Goal: Information Seeking & Learning: Learn about a topic

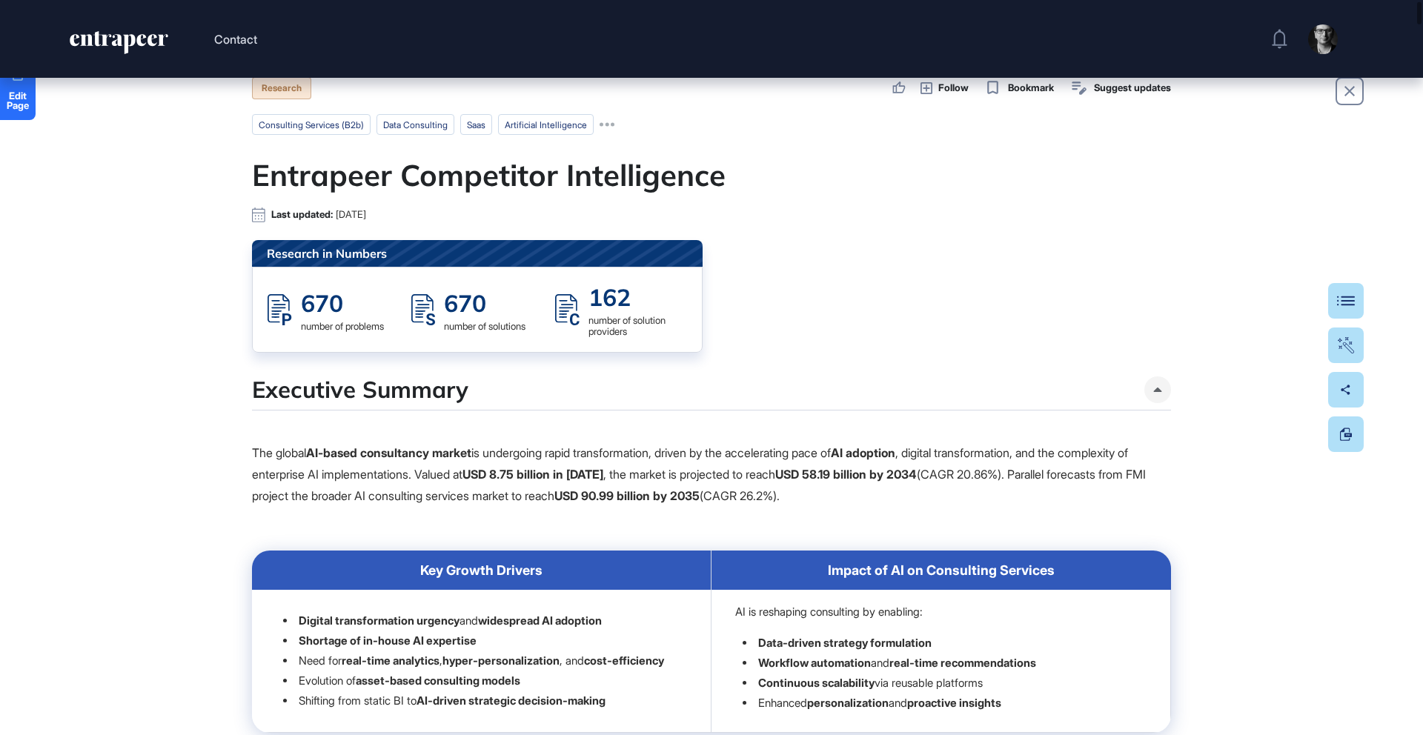
scroll to position [98, 0]
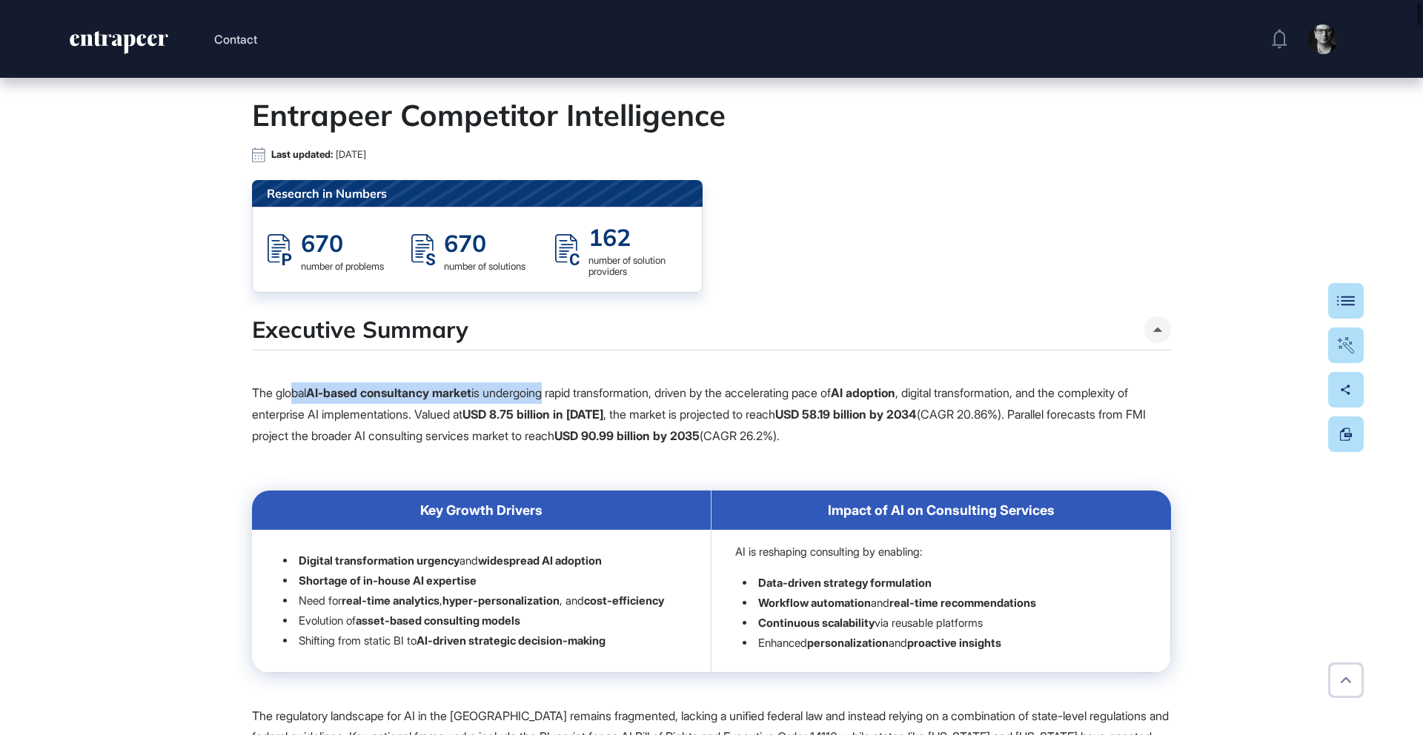
drag, startPoint x: 293, startPoint y: 385, endPoint x: 558, endPoint y: 402, distance: 265.1
click at [558, 402] on p "The global AI-based consultancy market is undergoing rapid transformation, driv…" at bounding box center [711, 414] width 919 height 64
click at [374, 398] on strong "AI-based consultancy market" at bounding box center [388, 392] width 165 height 15
drag, startPoint x: 363, startPoint y: 391, endPoint x: 1035, endPoint y: 443, distance: 674.1
click at [1035, 443] on p "The global AI-based consultancy market is undergoing rapid transformation, driv…" at bounding box center [711, 414] width 919 height 64
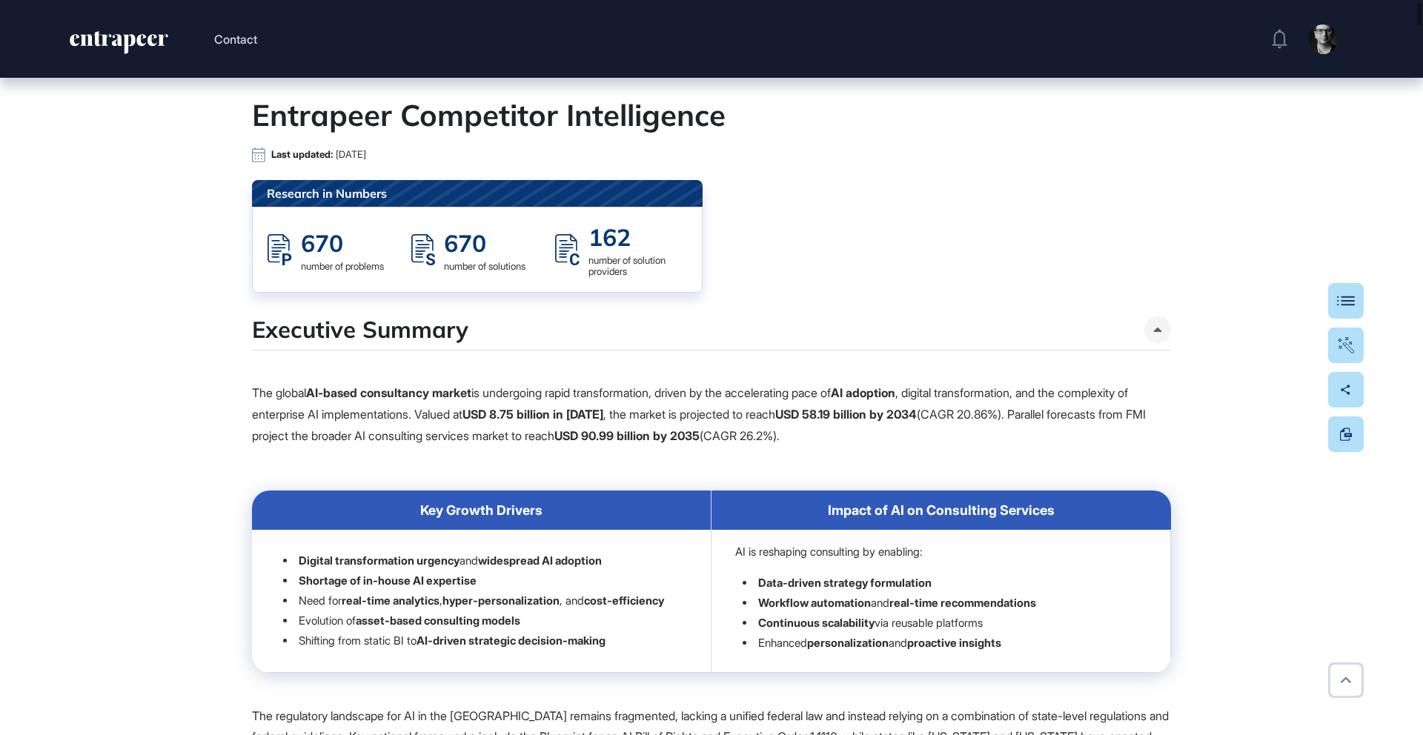
click at [917, 420] on strong "USD 58.19 billion by 2034" at bounding box center [846, 414] width 142 height 15
drag, startPoint x: 747, startPoint y: 392, endPoint x: 983, endPoint y: 393, distance: 236.4
click at [983, 393] on p "The global AI-based consultancy market is undergoing rapid transformation, driv…" at bounding box center [711, 414] width 919 height 64
click at [890, 395] on strong "AI adoption" at bounding box center [863, 392] width 64 height 15
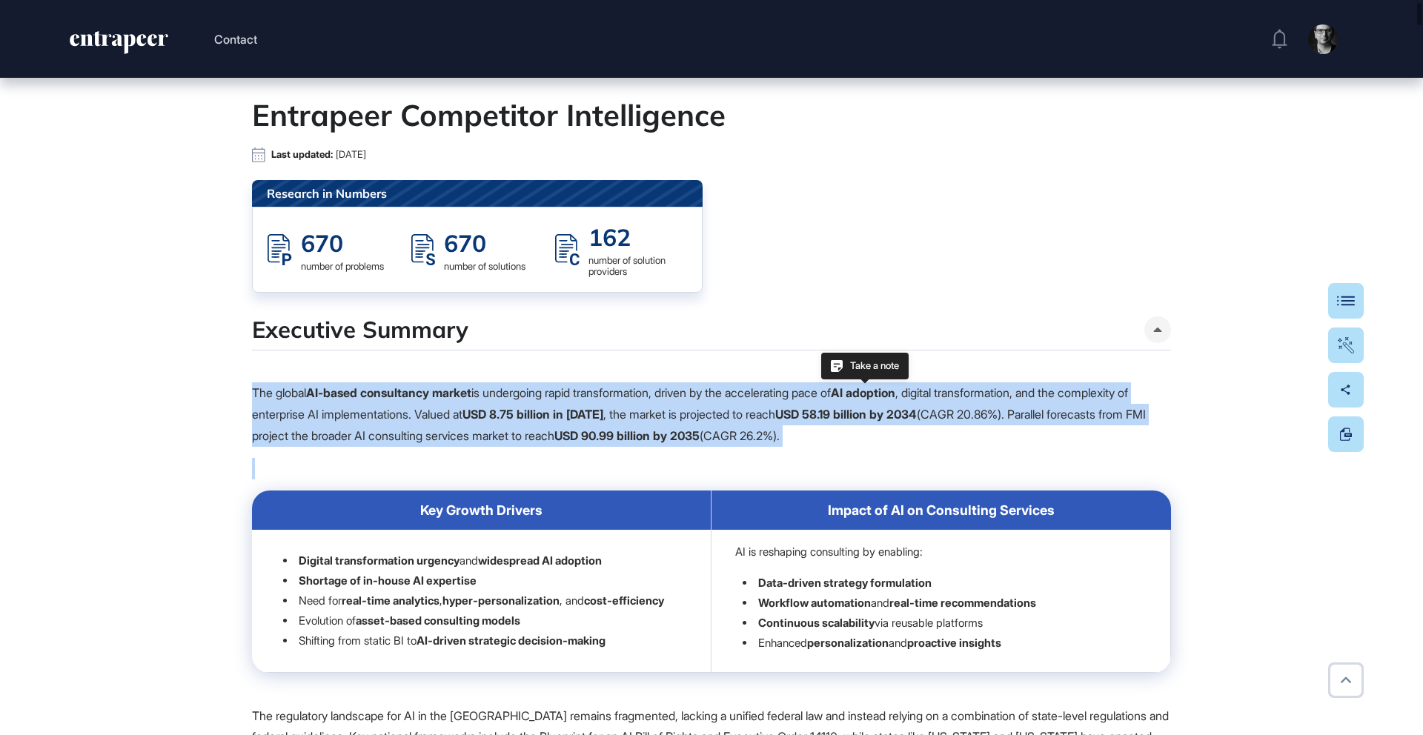
click at [890, 395] on strong "AI adoption" at bounding box center [863, 392] width 64 height 15
click at [1054, 396] on p "The global AI-based consultancy market is undergoing rapid transformation, driv…" at bounding box center [711, 414] width 919 height 64
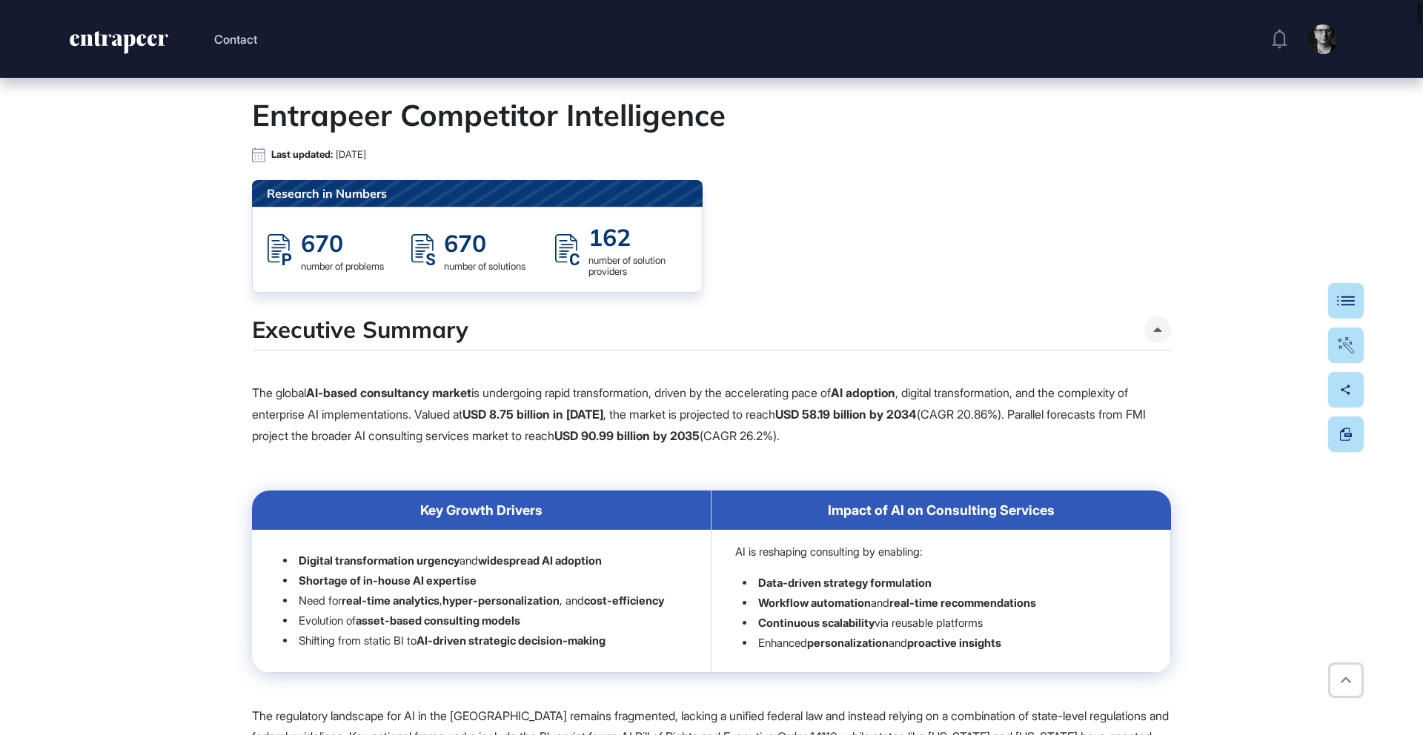
click at [700, 441] on strong "USD 90.99 billion by 2035" at bounding box center [626, 435] width 145 height 15
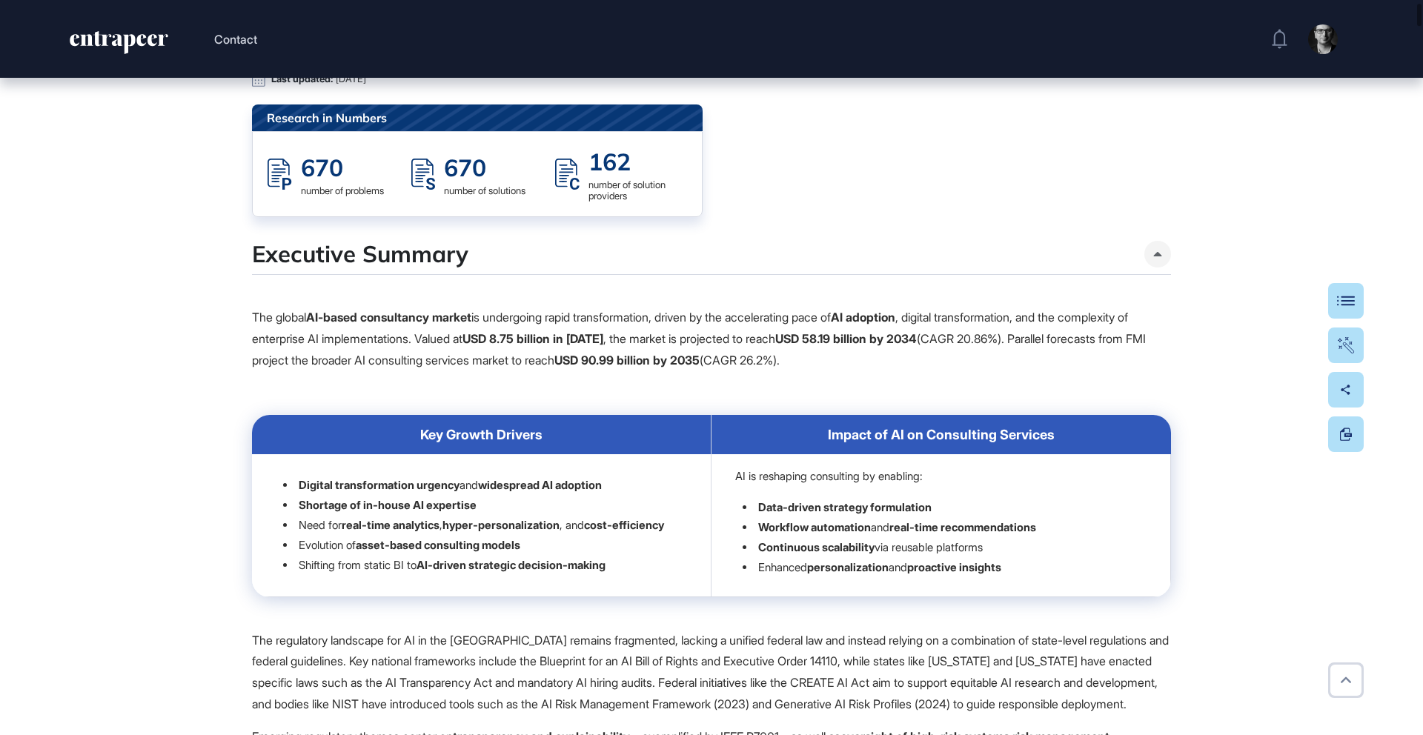
scroll to position [393, 0]
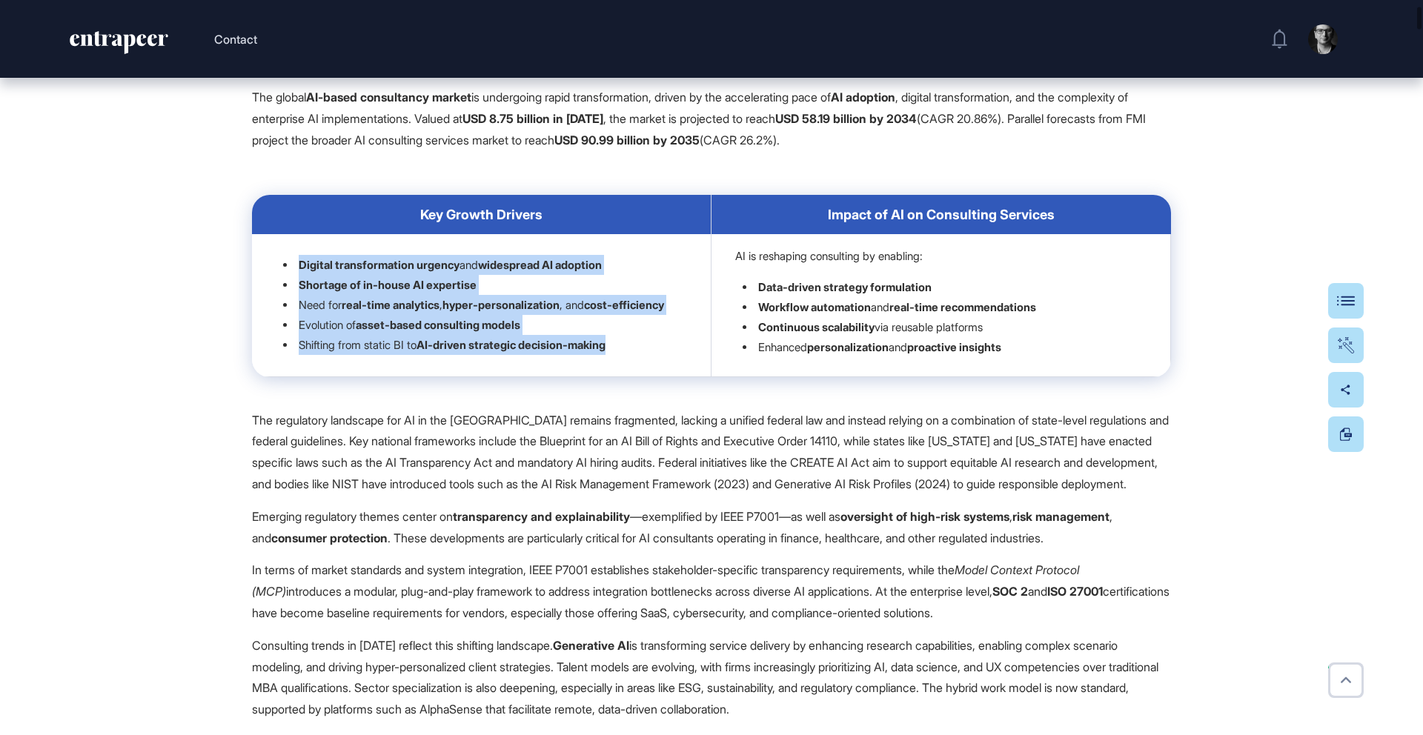
drag, startPoint x: 296, startPoint y: 262, endPoint x: 871, endPoint y: 339, distance: 579.4
click at [659, 377] on td "Digital transformation urgency and widespread AI adoption Shortage of in-house …" at bounding box center [481, 305] width 459 height 143
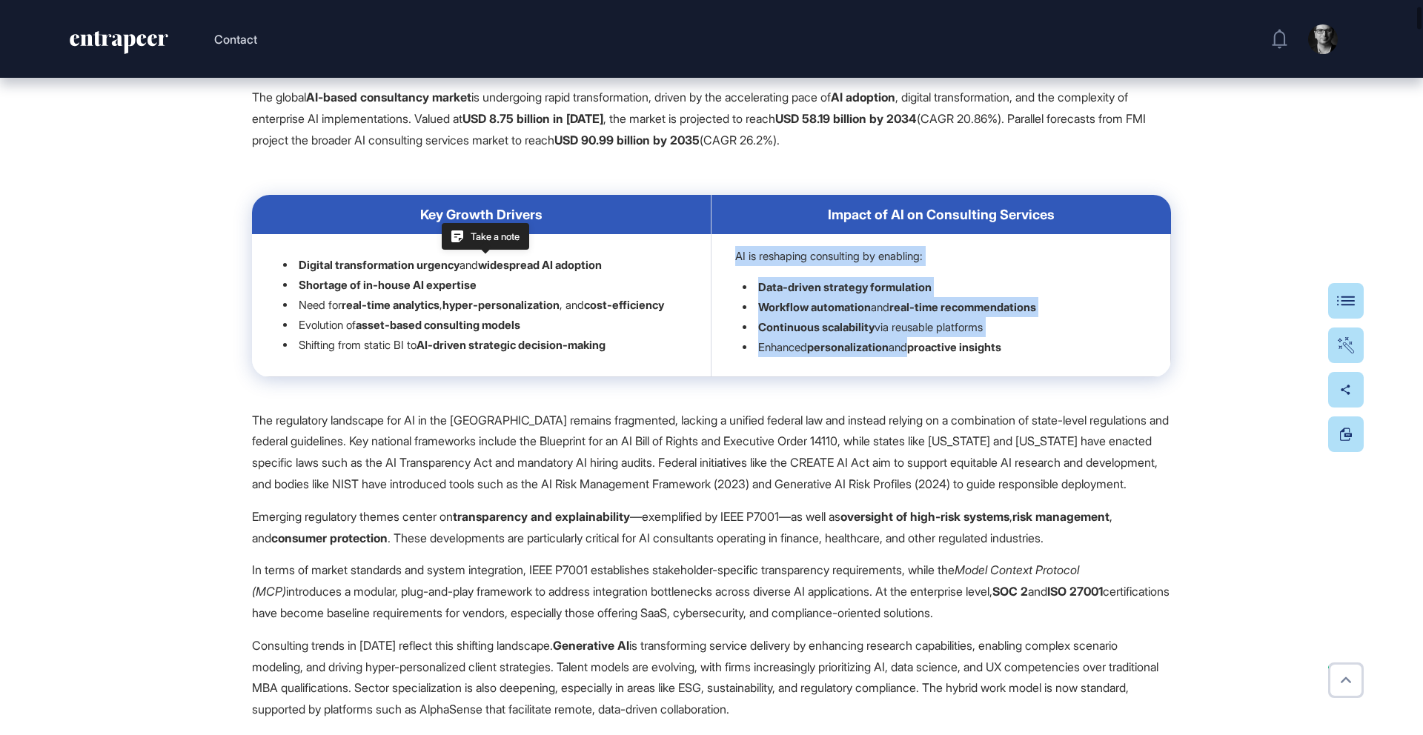
drag, startPoint x: 806, startPoint y: 254, endPoint x: 936, endPoint y: 365, distance: 170.3
click at [917, 360] on td "AI is reshaping consulting by enabling: Data-driven strategy formulation Workfl…" at bounding box center [940, 305] width 459 height 143
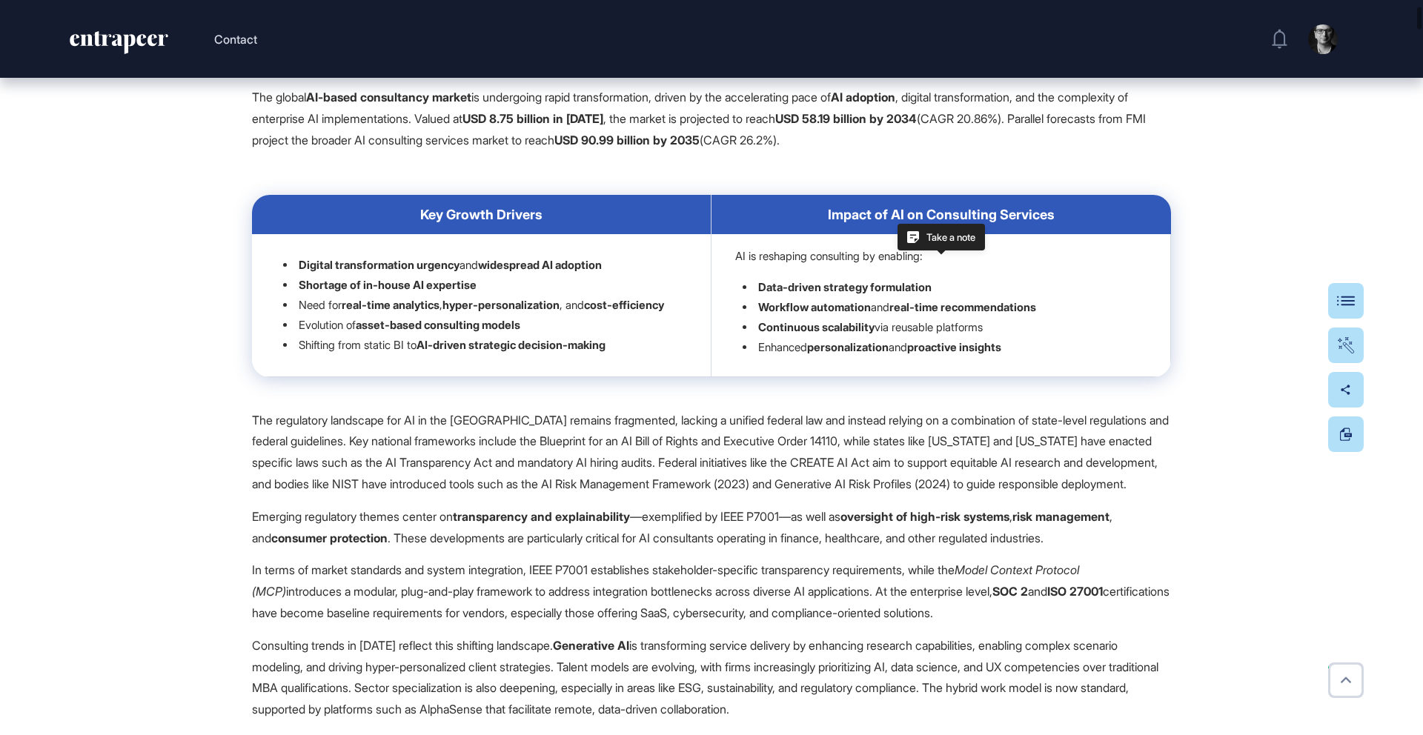
click at [992, 354] on strong "proactive insights" at bounding box center [954, 347] width 94 height 14
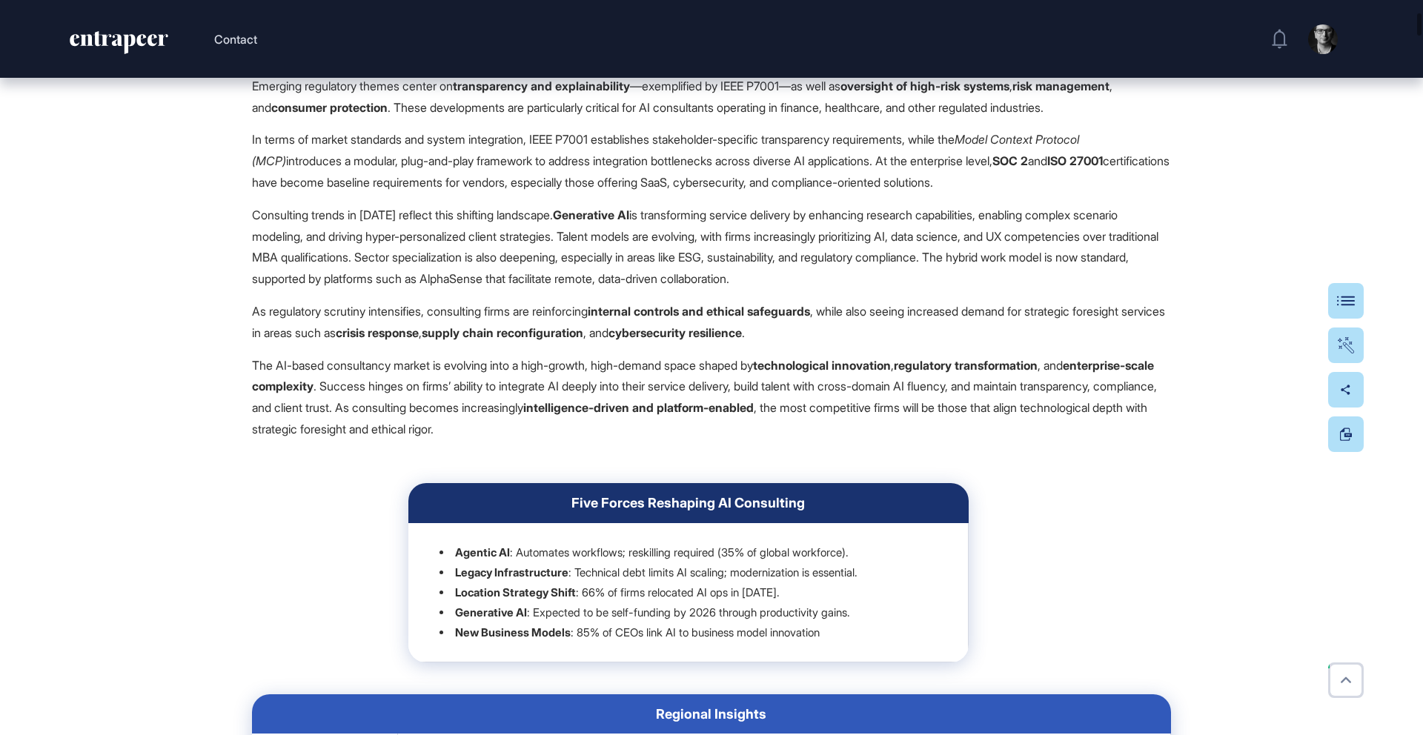
scroll to position [834, 0]
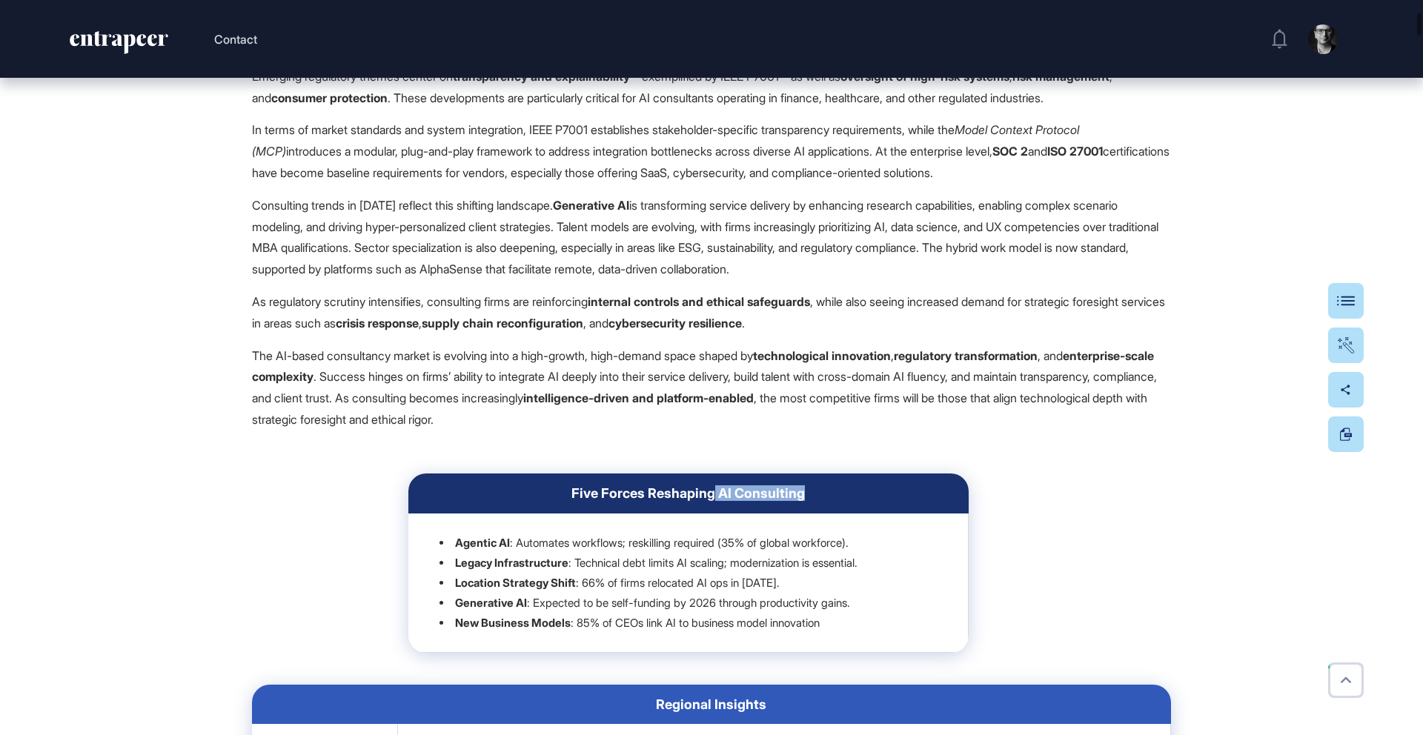
drag, startPoint x: 714, startPoint y: 531, endPoint x: 806, endPoint y: 530, distance: 92.6
click at [806, 501] on div "Five Forces Reshaping AI Consulting" at bounding box center [688, 493] width 513 height 16
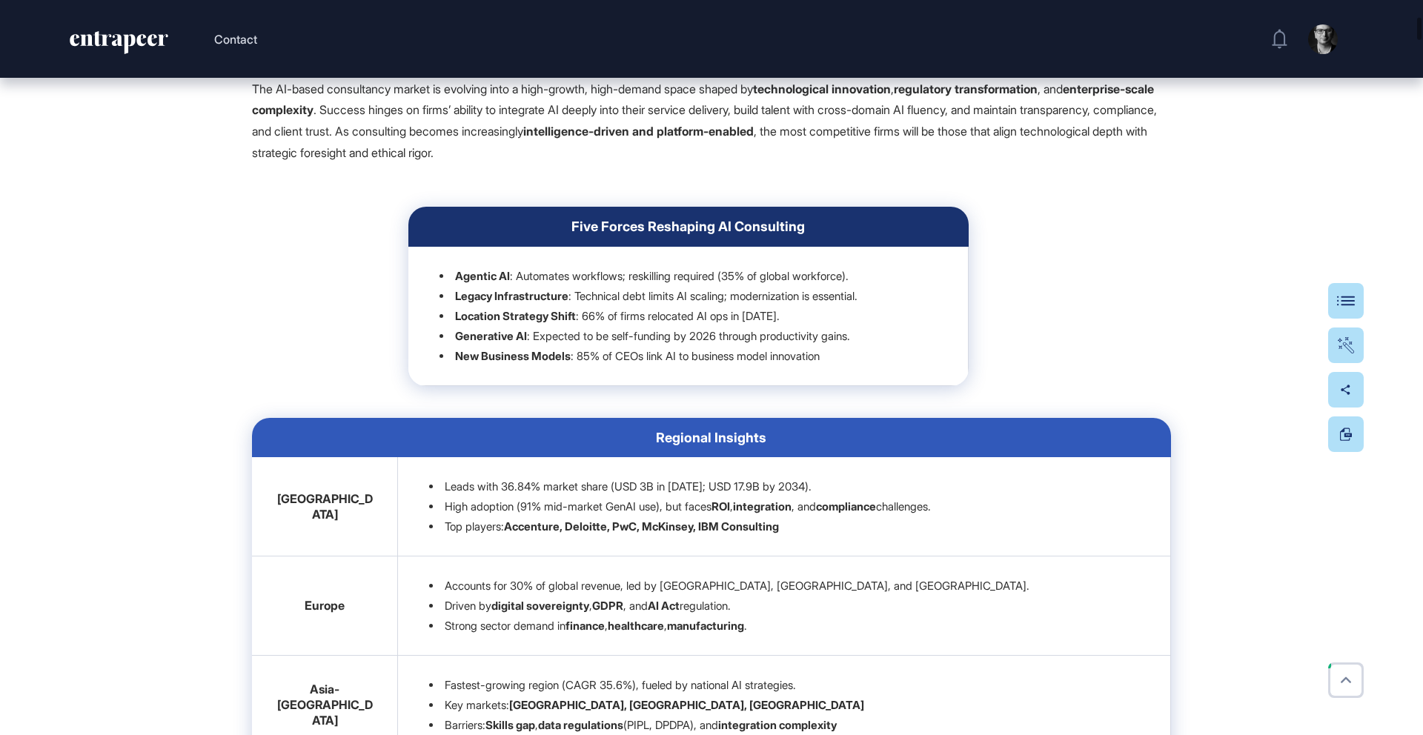
scroll to position [1275, 0]
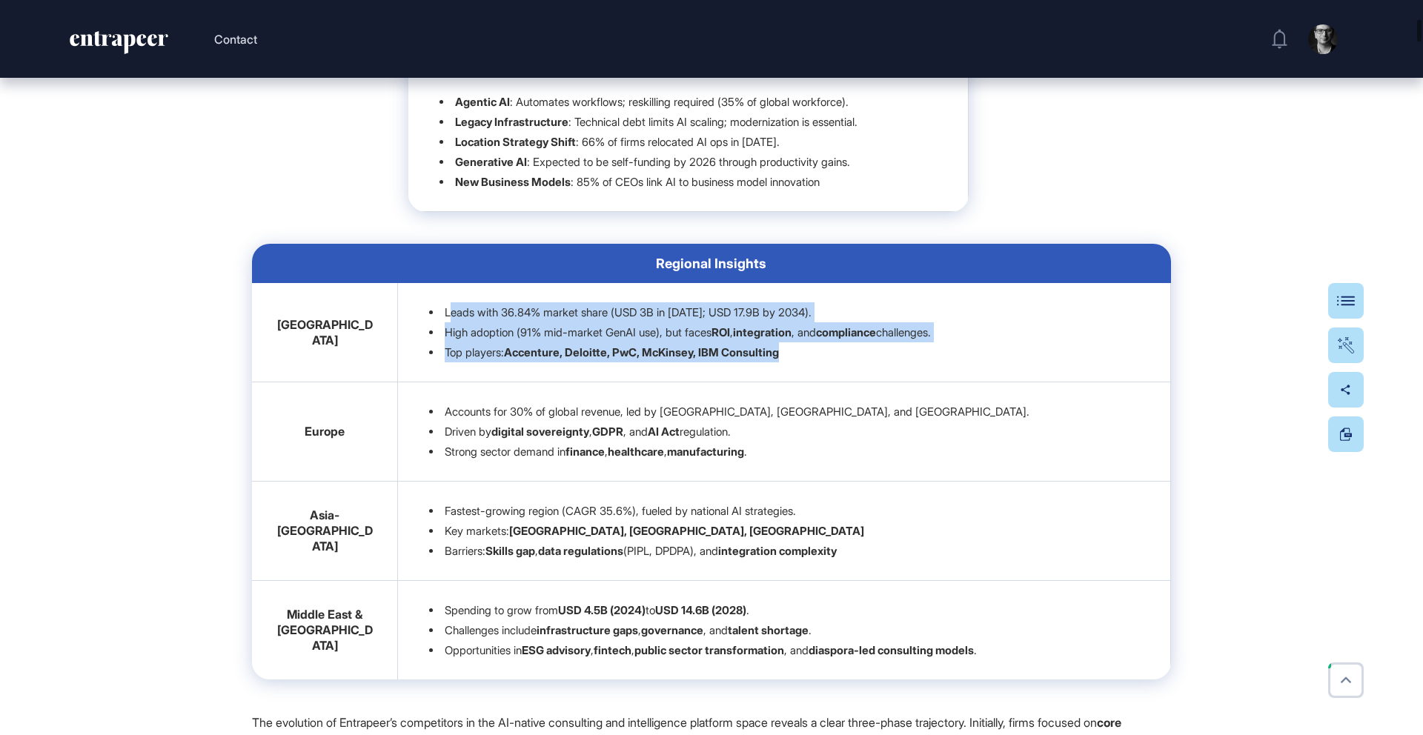
drag, startPoint x: 450, startPoint y: 345, endPoint x: 774, endPoint y: 406, distance: 330.2
click at [774, 382] on td "Leads with 36.84% market share (USD 3B in [DATE]; USD 17.9B by 2034). High adop…" at bounding box center [784, 332] width 773 height 99
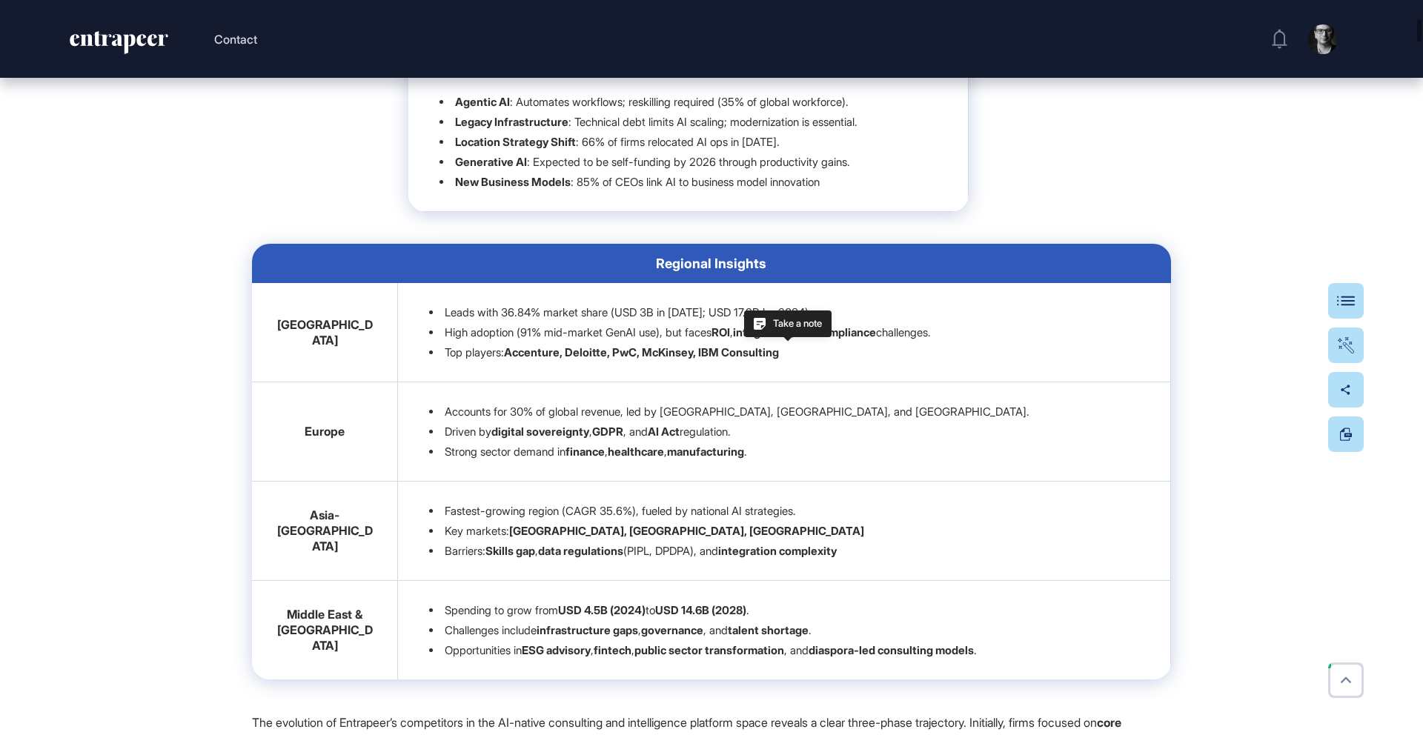
scroll to position [1406, 0]
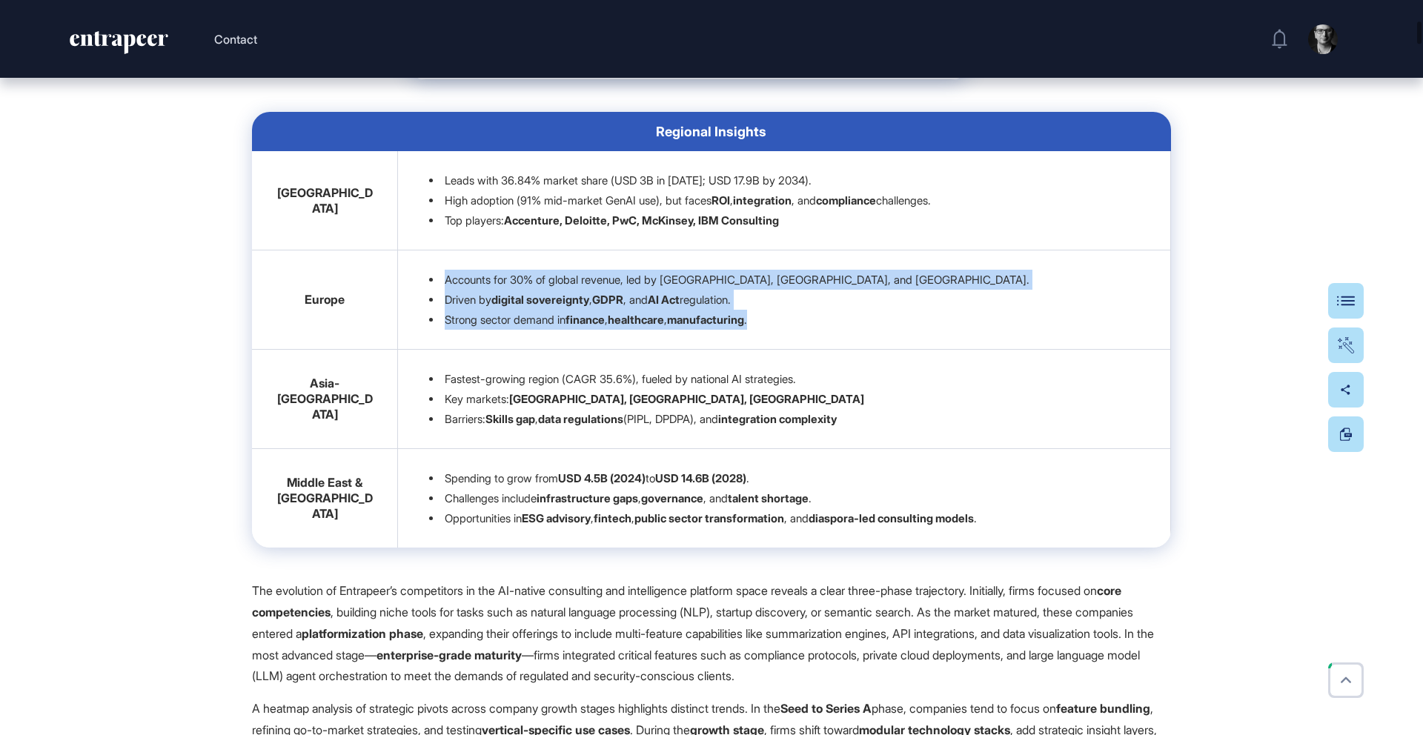
drag, startPoint x: 445, startPoint y: 312, endPoint x: 790, endPoint y: 379, distance: 351.7
click at [782, 350] on td "Accounts for 30% of global revenue, led by [GEOGRAPHIC_DATA], [GEOGRAPHIC_DATA]…" at bounding box center [784, 299] width 773 height 99
click at [790, 350] on td "Accounts for 30% of global revenue, led by [GEOGRAPHIC_DATA], [GEOGRAPHIC_DATA]…" at bounding box center [784, 299] width 773 height 99
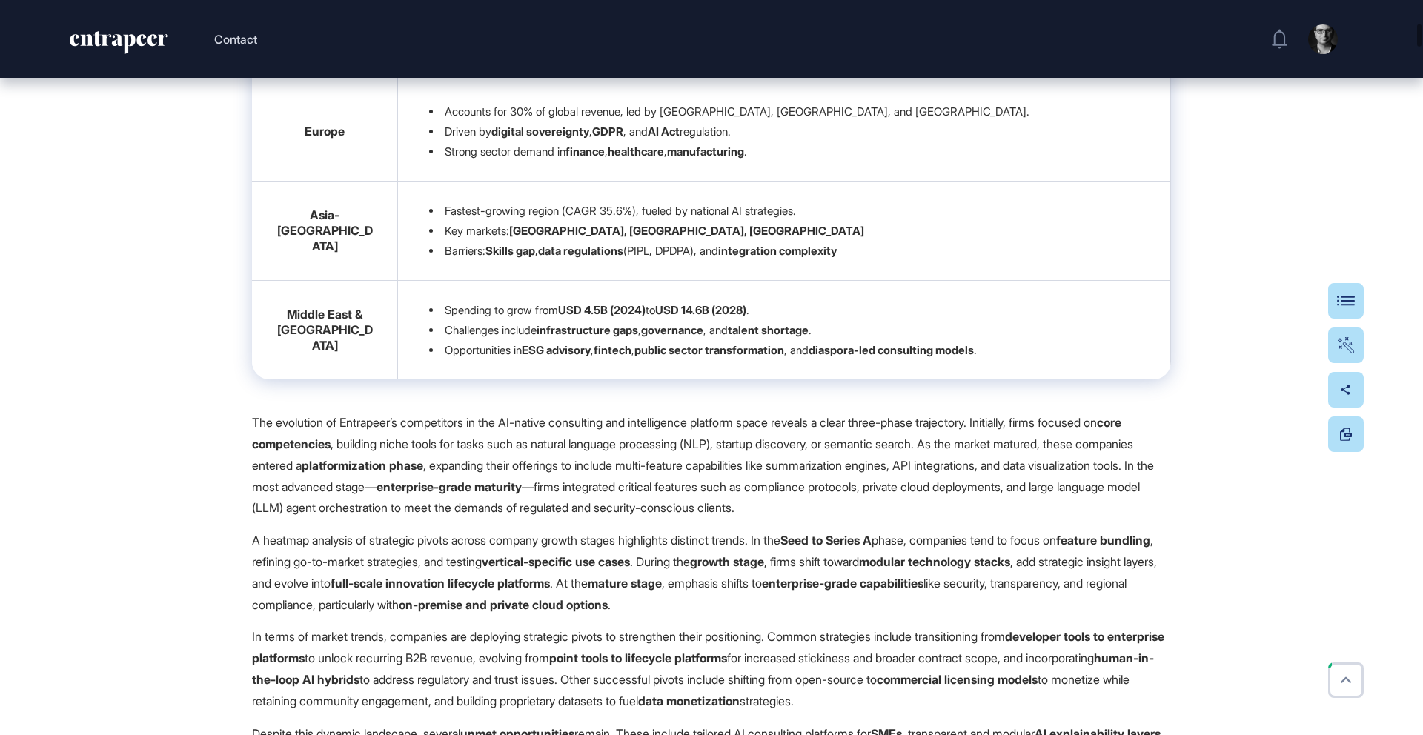
scroll to position [1594, 0]
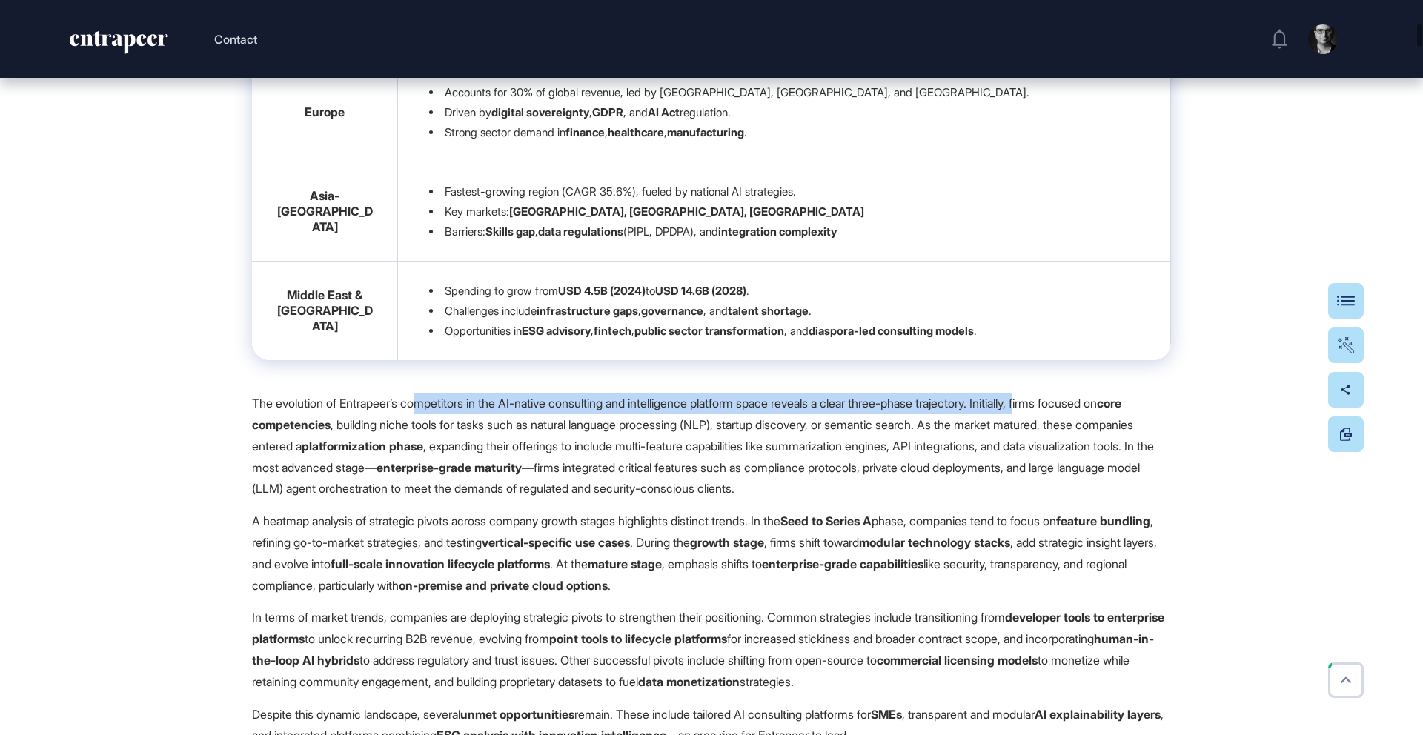
drag, startPoint x: 425, startPoint y: 441, endPoint x: 1069, endPoint y: 445, distance: 643.9
click at [1069, 445] on p "The evolution of Entrapeer’s competitors in the AI-native consulting and intell…" at bounding box center [711, 446] width 919 height 107
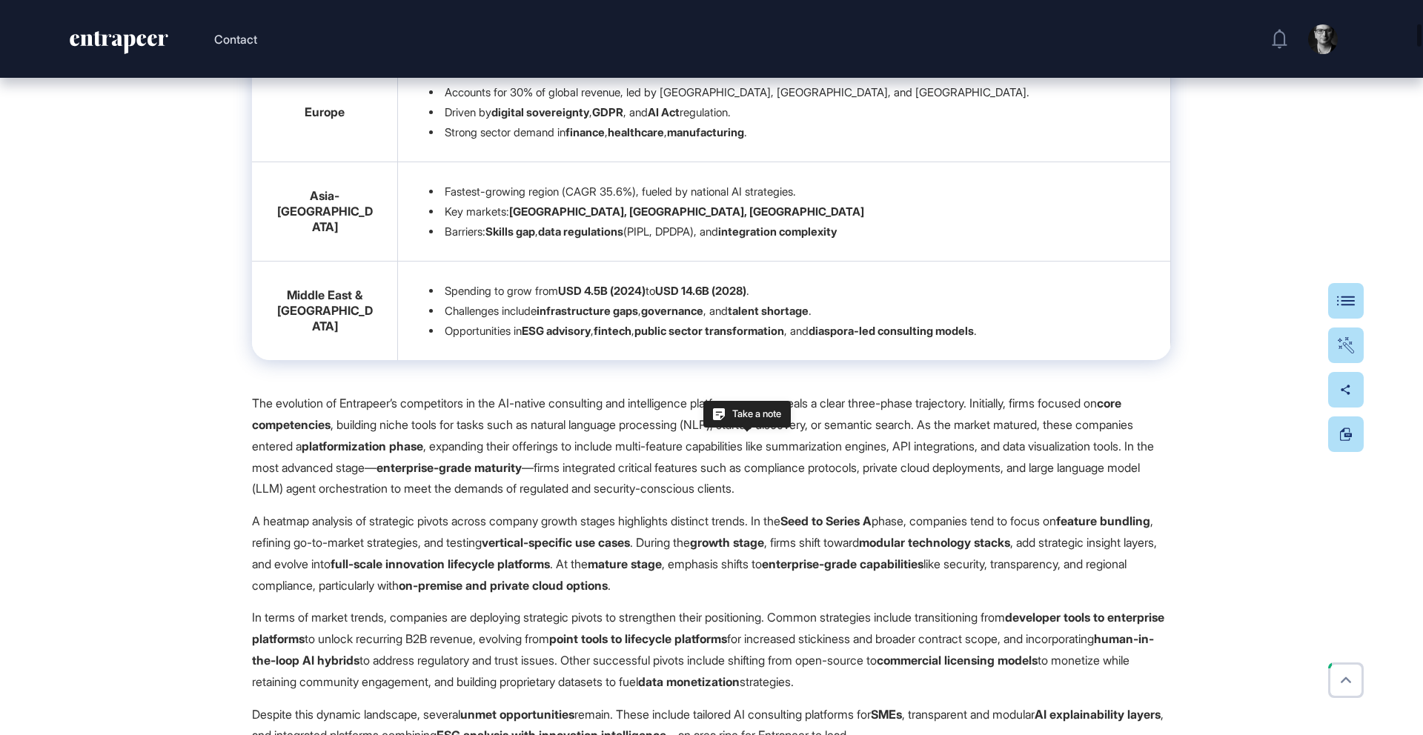
click at [310, 432] on strong "core competencies" at bounding box center [686, 414] width 869 height 36
drag, startPoint x: 403, startPoint y: 471, endPoint x: 472, endPoint y: 479, distance: 69.5
click at [460, 472] on p "The evolution of Entrapeer’s competitors in the AI-native consulting and intell…" at bounding box center [711, 446] width 919 height 107
drag, startPoint x: 419, startPoint y: 478, endPoint x: 562, endPoint y: 483, distance: 143.1
click at [561, 482] on p "The evolution of Entrapeer’s competitors in the AI-native consulting and intell…" at bounding box center [711, 446] width 919 height 107
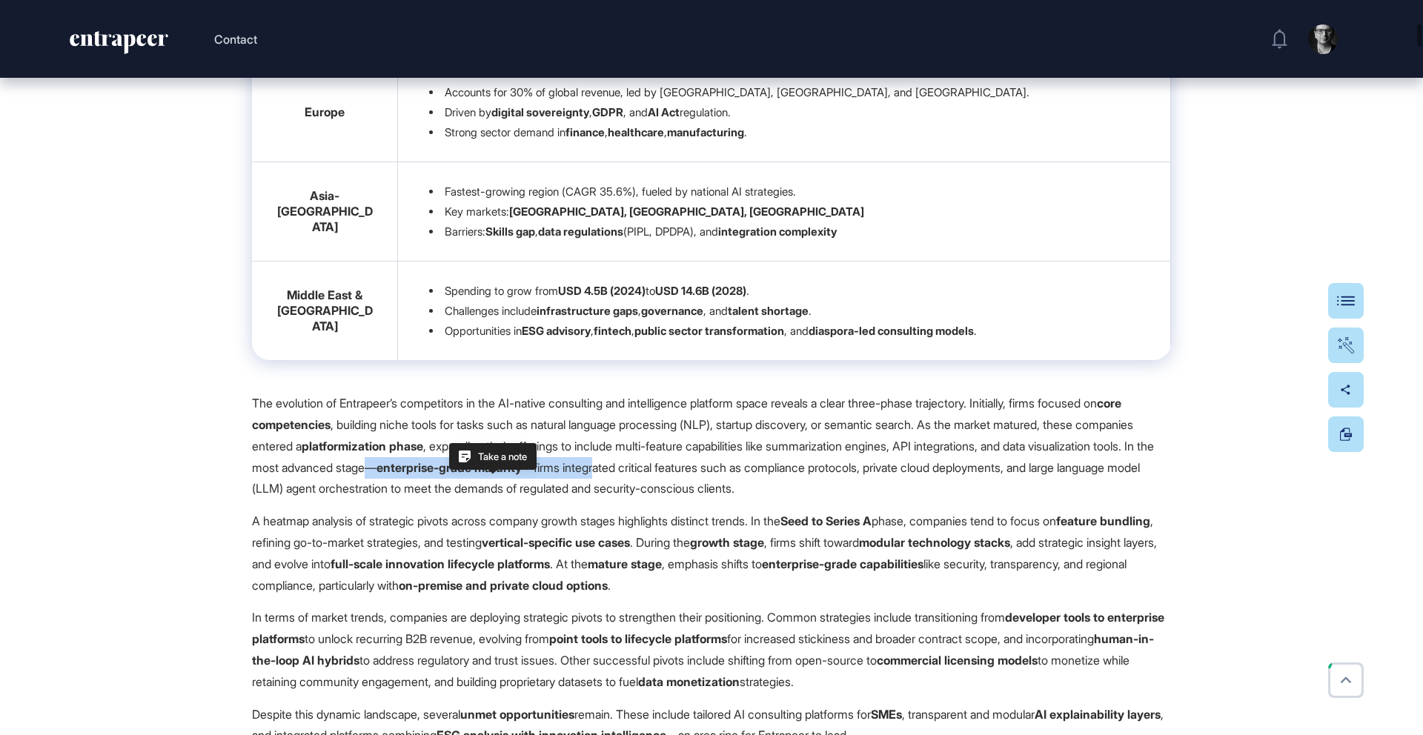
drag, startPoint x: 511, startPoint y: 508, endPoint x: 751, endPoint y: 512, distance: 239.4
click at [751, 499] on p "The evolution of Entrapeer’s competitors in the AI-native consulting and intell…" at bounding box center [711, 446] width 919 height 107
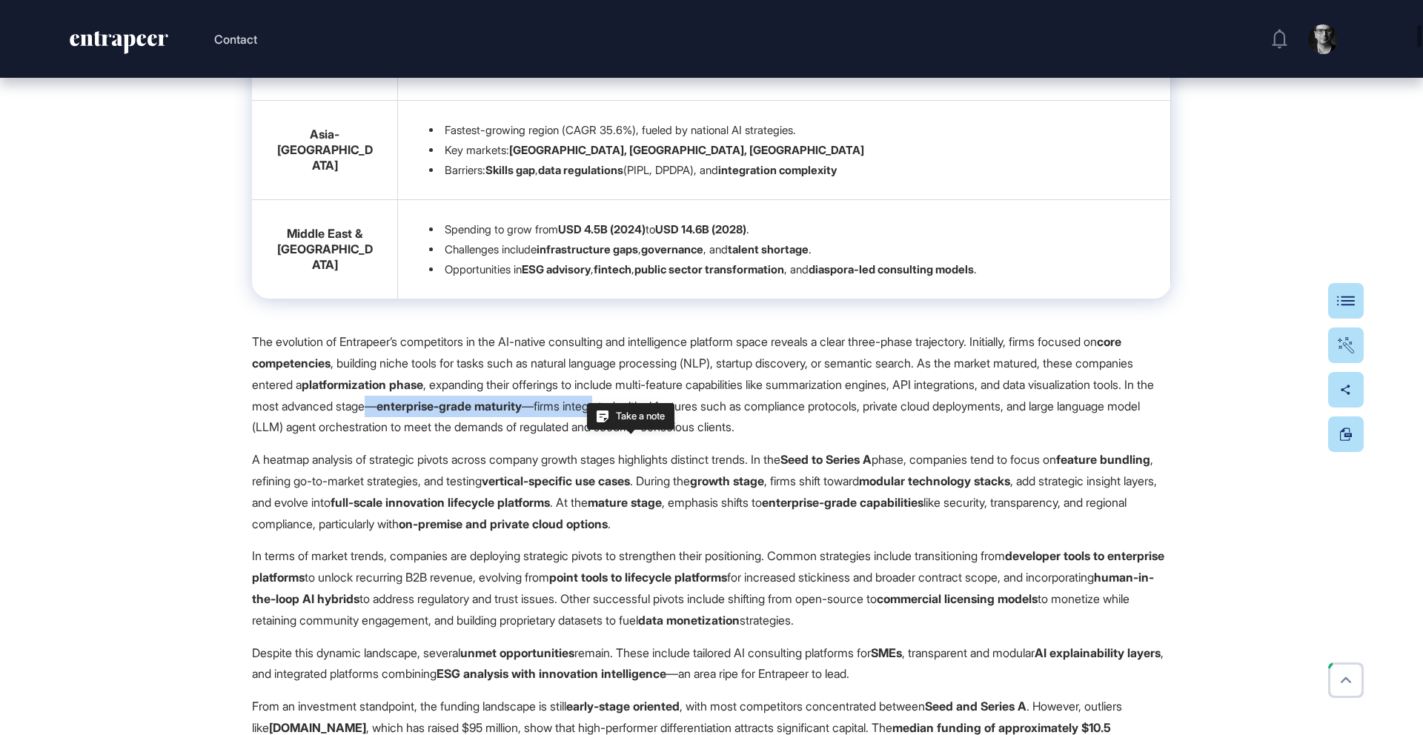
scroll to position [1675, 0]
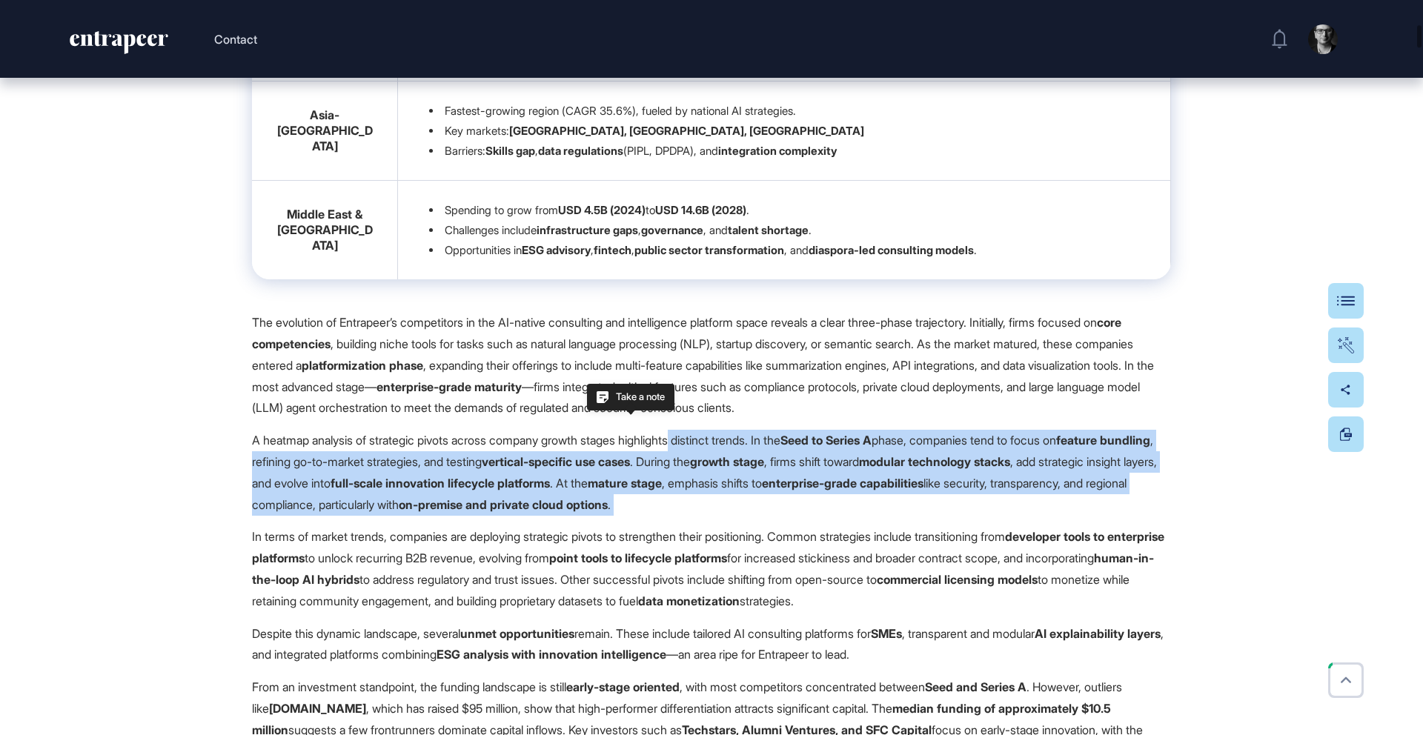
drag, startPoint x: 696, startPoint y: 472, endPoint x: 1048, endPoint y: 554, distance: 361.3
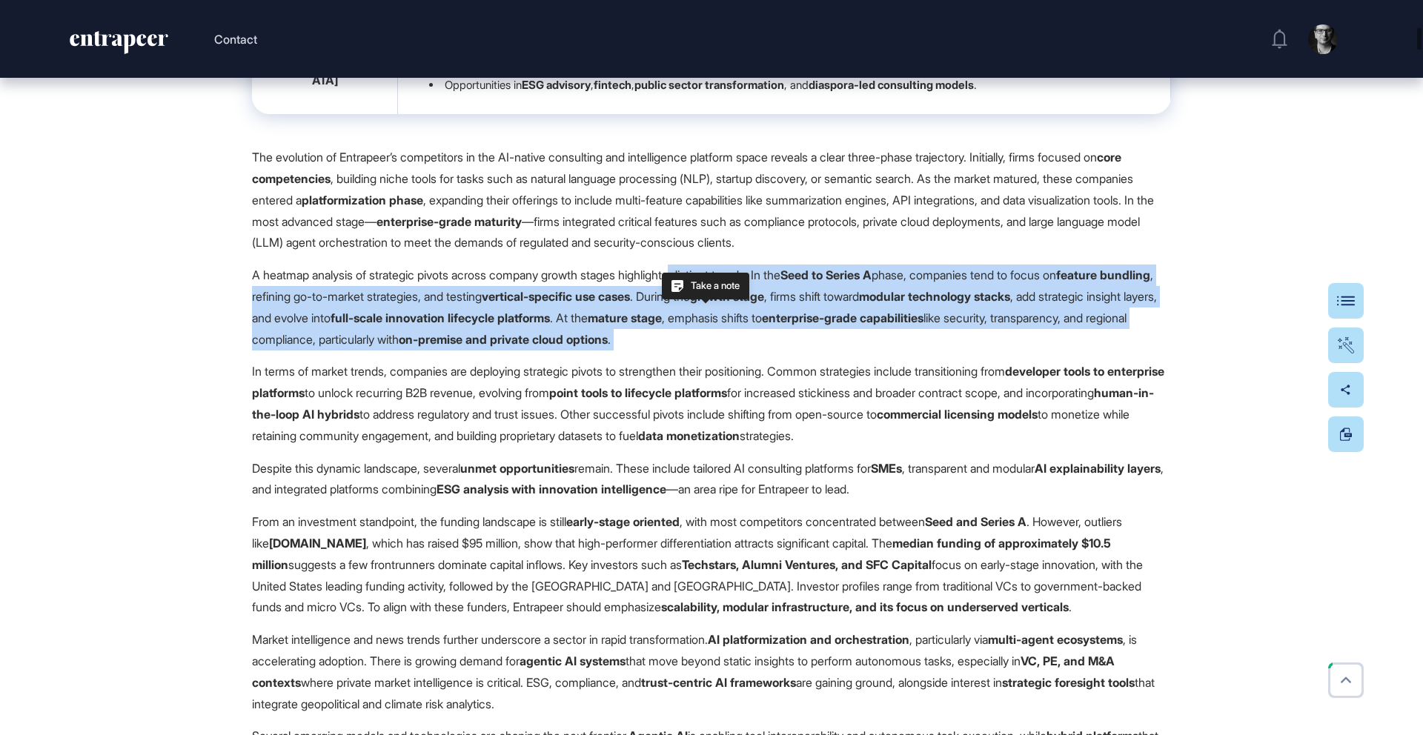
drag, startPoint x: 359, startPoint y: 413, endPoint x: 1101, endPoint y: 478, distance: 744.5
click at [1101, 446] on p "In terms of market trends, companies are deploying strategic pivots to strength…" at bounding box center [711, 403] width 919 height 85
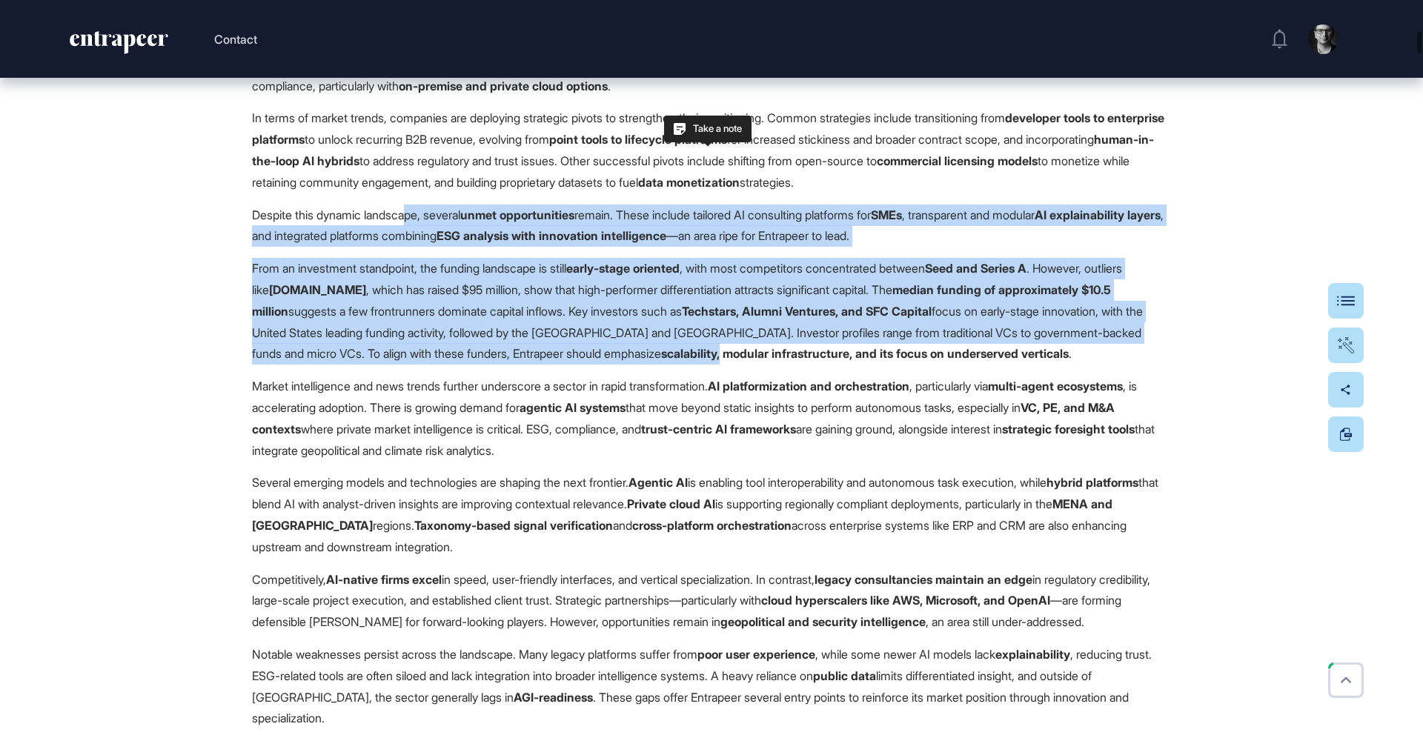
drag, startPoint x: 413, startPoint y: 253, endPoint x: 754, endPoint y: 396, distance: 368.7
click at [839, 319] on strong "Techstars, Alumni Ventures, and SFC Capital" at bounding box center [807, 311] width 250 height 15
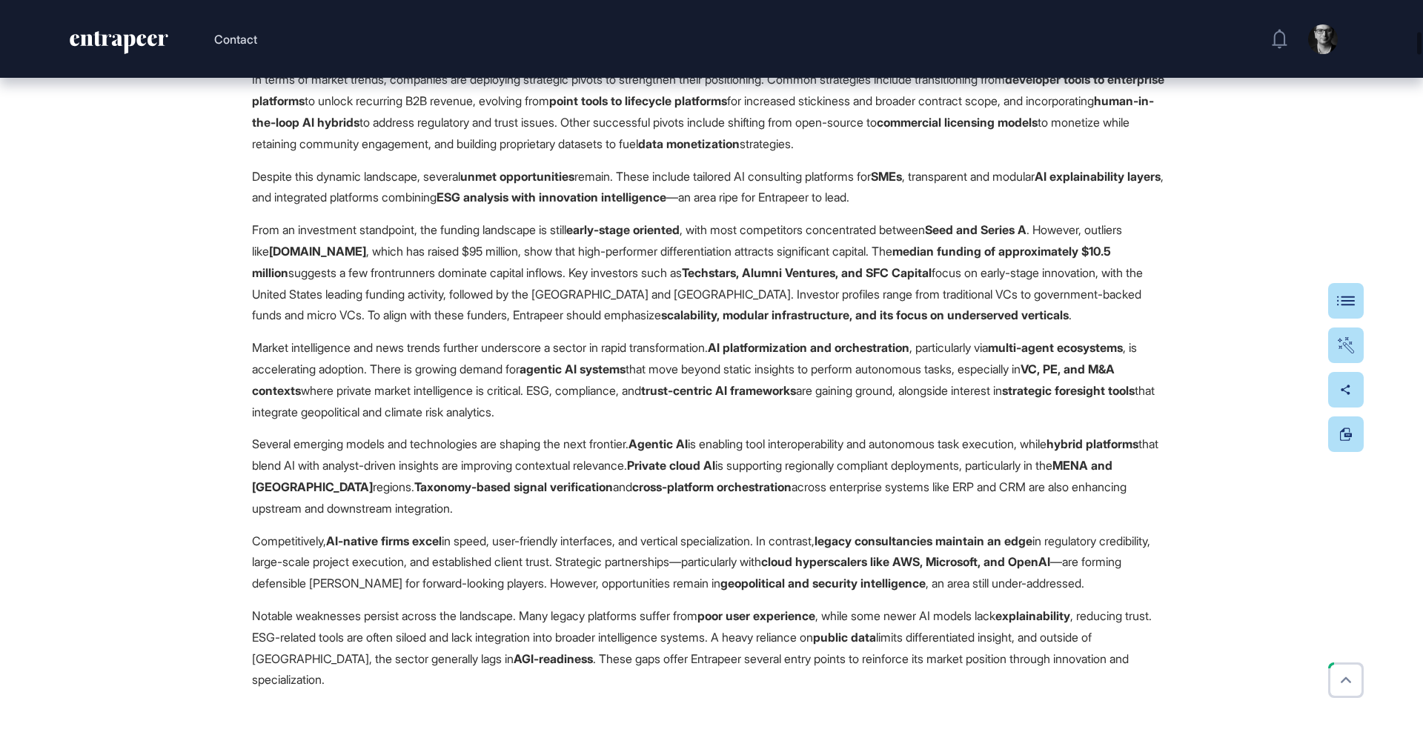
scroll to position [2156, 0]
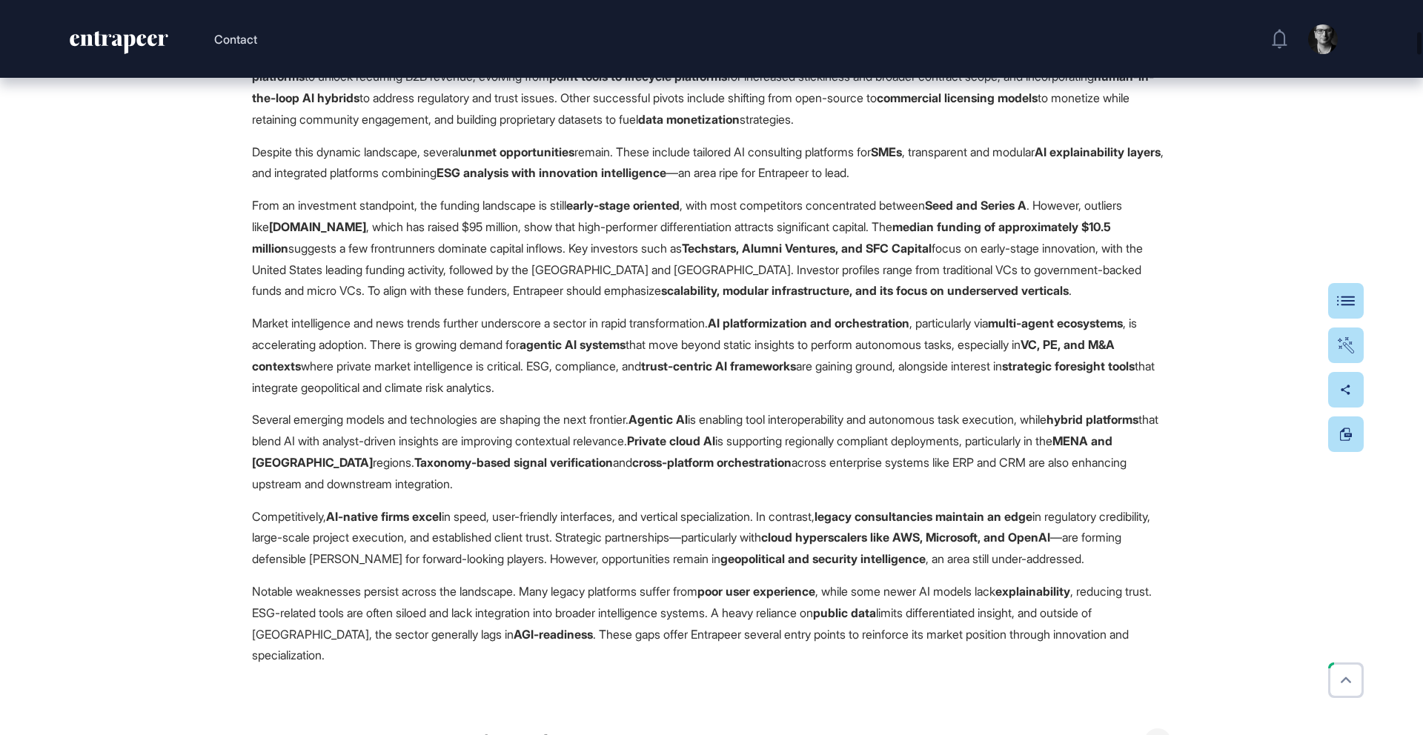
drag, startPoint x: 519, startPoint y: 488, endPoint x: 453, endPoint y: 436, distance: 84.5
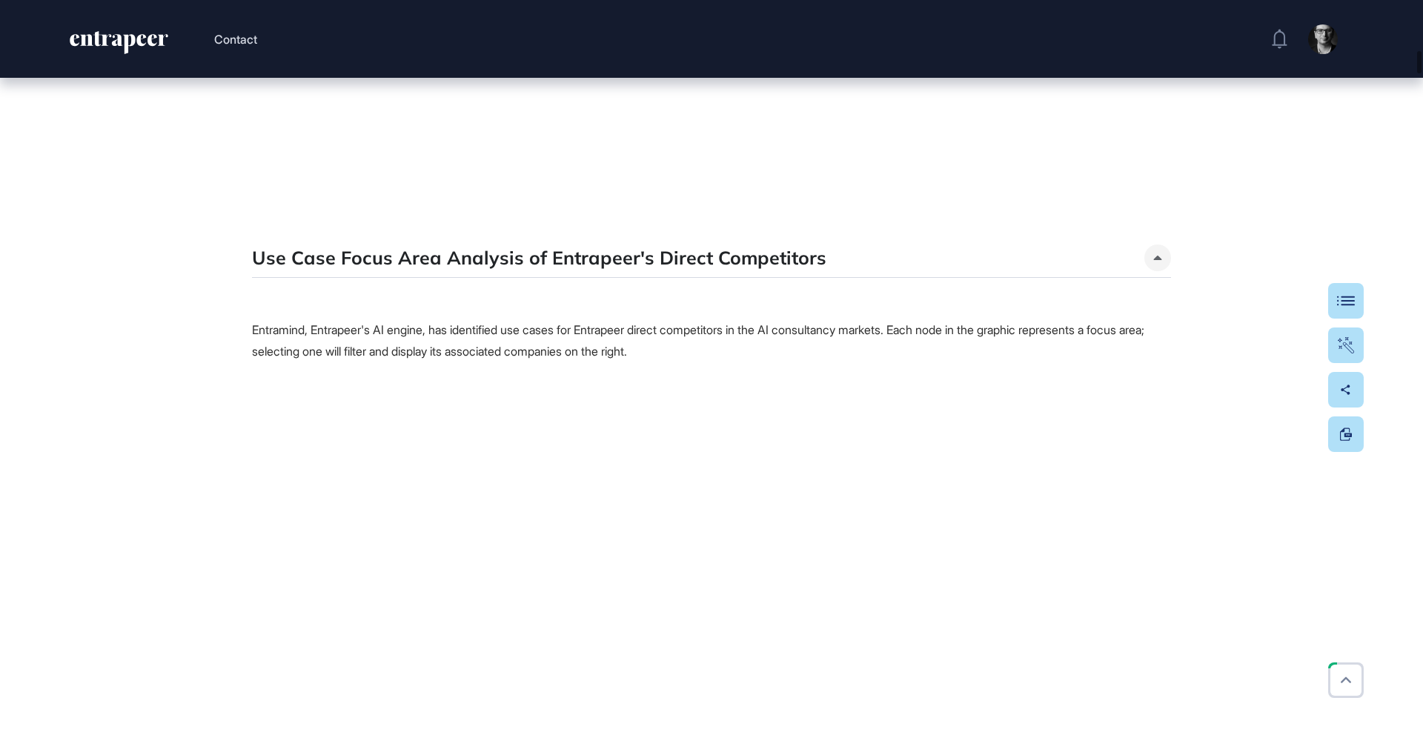
scroll to position [3699, 0]
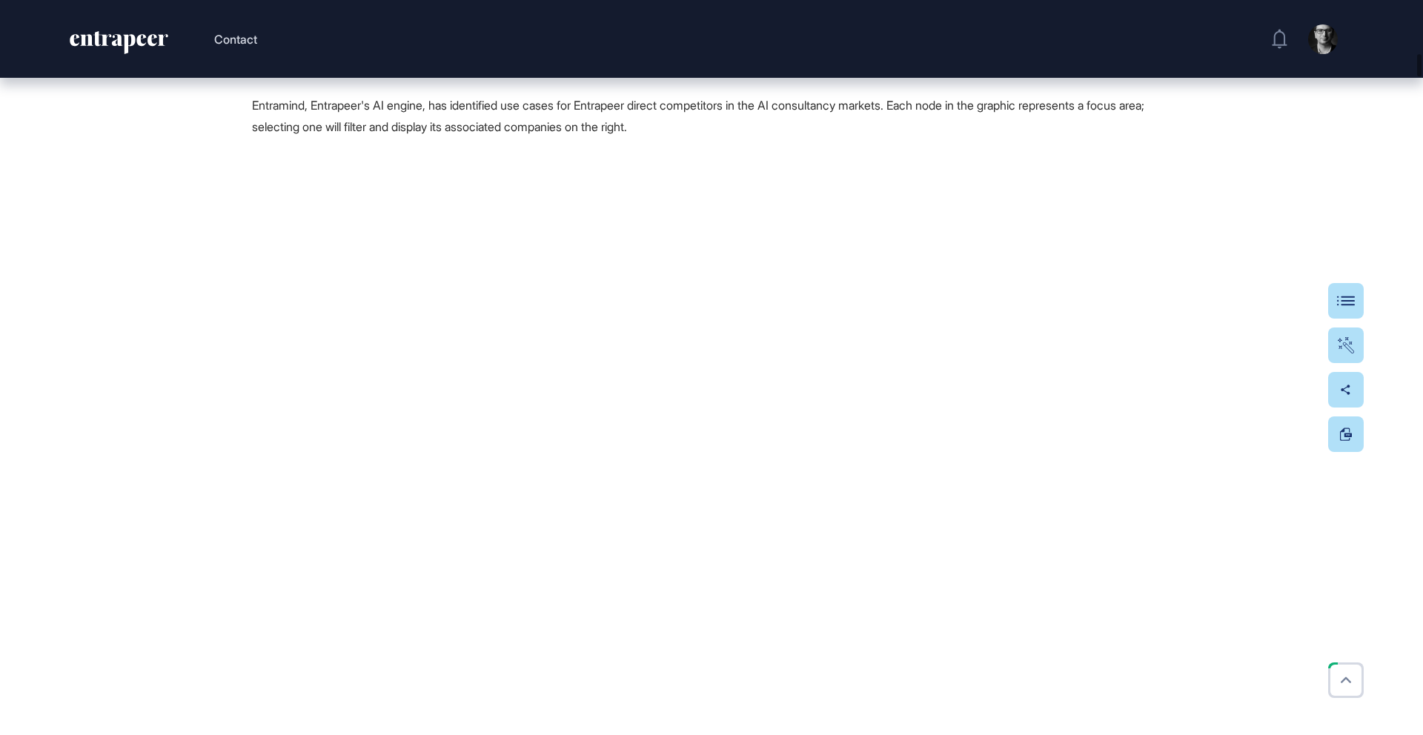
click at [308, 134] on span "Entramind, Entrapeer's AI engine, has identified use cases for Entrapeer direct…" at bounding box center [698, 116] width 892 height 36
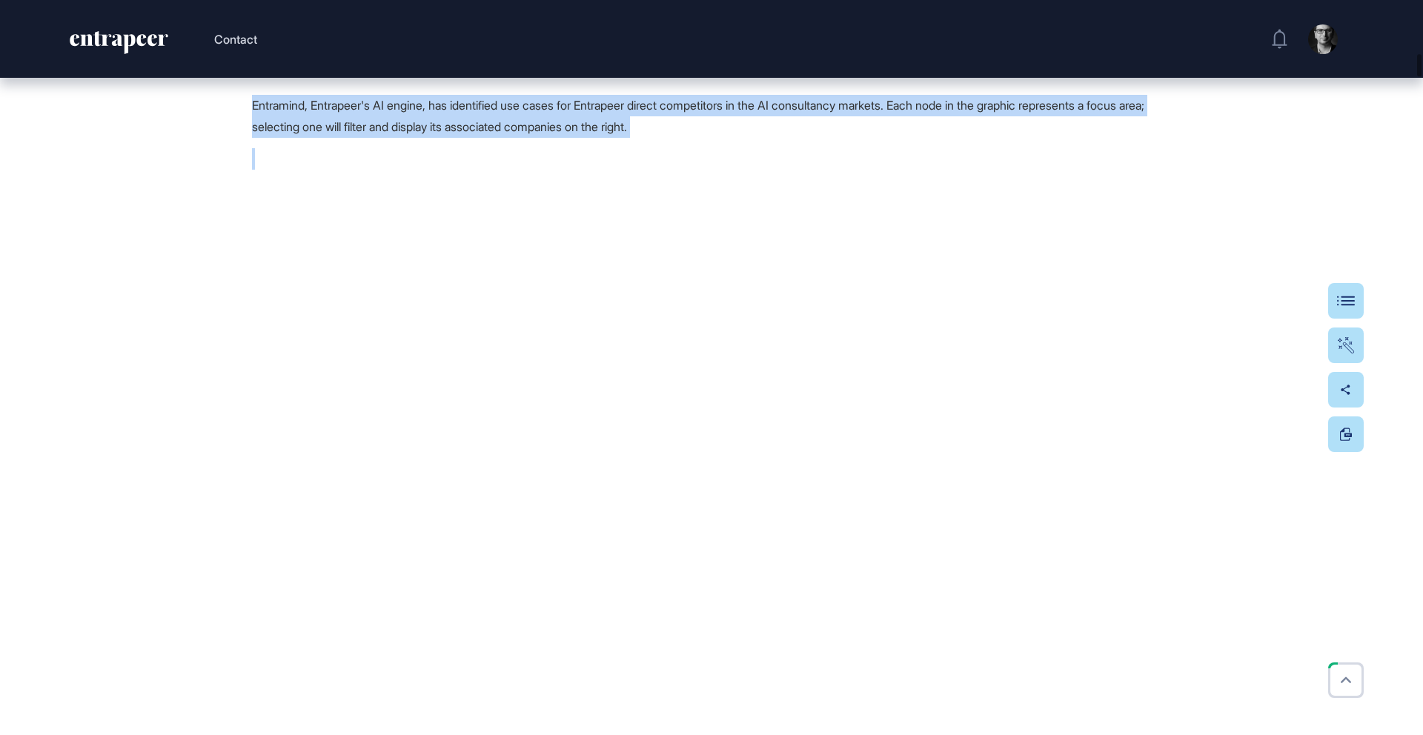
click at [308, 134] on span "Entramind, Entrapeer's AI engine, has identified use cases for Entrapeer direct…" at bounding box center [698, 116] width 892 height 36
click at [585, 138] on p "Entramind, Entrapeer's AI engine, has identified use cases for Entrapeer direct…" at bounding box center [711, 116] width 919 height 43
drag, startPoint x: 492, startPoint y: 144, endPoint x: 749, endPoint y: 170, distance: 258.4
click at [749, 138] on p "Entramind, Entrapeer's AI engine, has identified use cases for Entrapeer direct…" at bounding box center [711, 116] width 919 height 43
click at [817, 138] on p "Entramind, Entrapeer's AI engine, has identified use cases for Entrapeer direct…" at bounding box center [711, 116] width 919 height 43
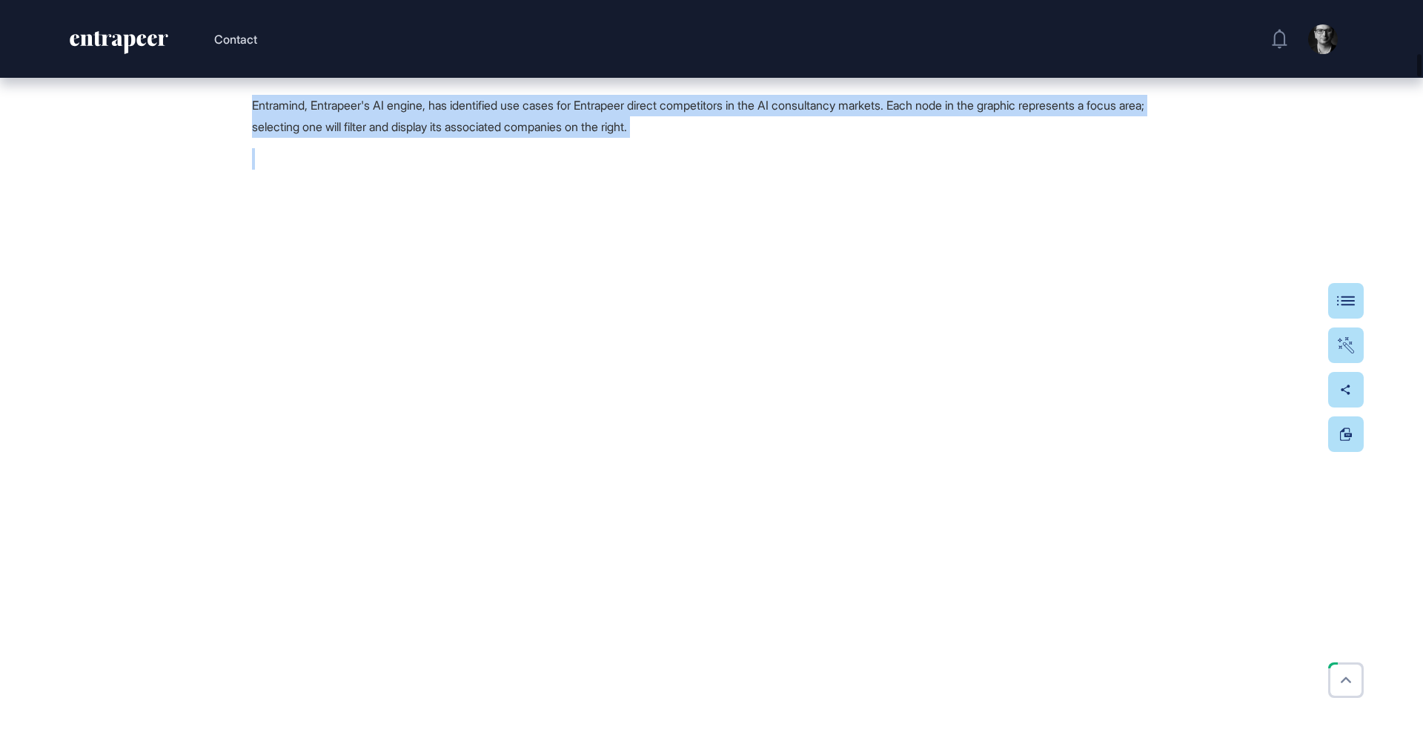
drag, startPoint x: 782, startPoint y: 142, endPoint x: 953, endPoint y: 169, distance: 173.2
click at [953, 138] on p "Entramind, Entrapeer's AI engine, has identified use cases for Entrapeer direct…" at bounding box center [711, 116] width 919 height 43
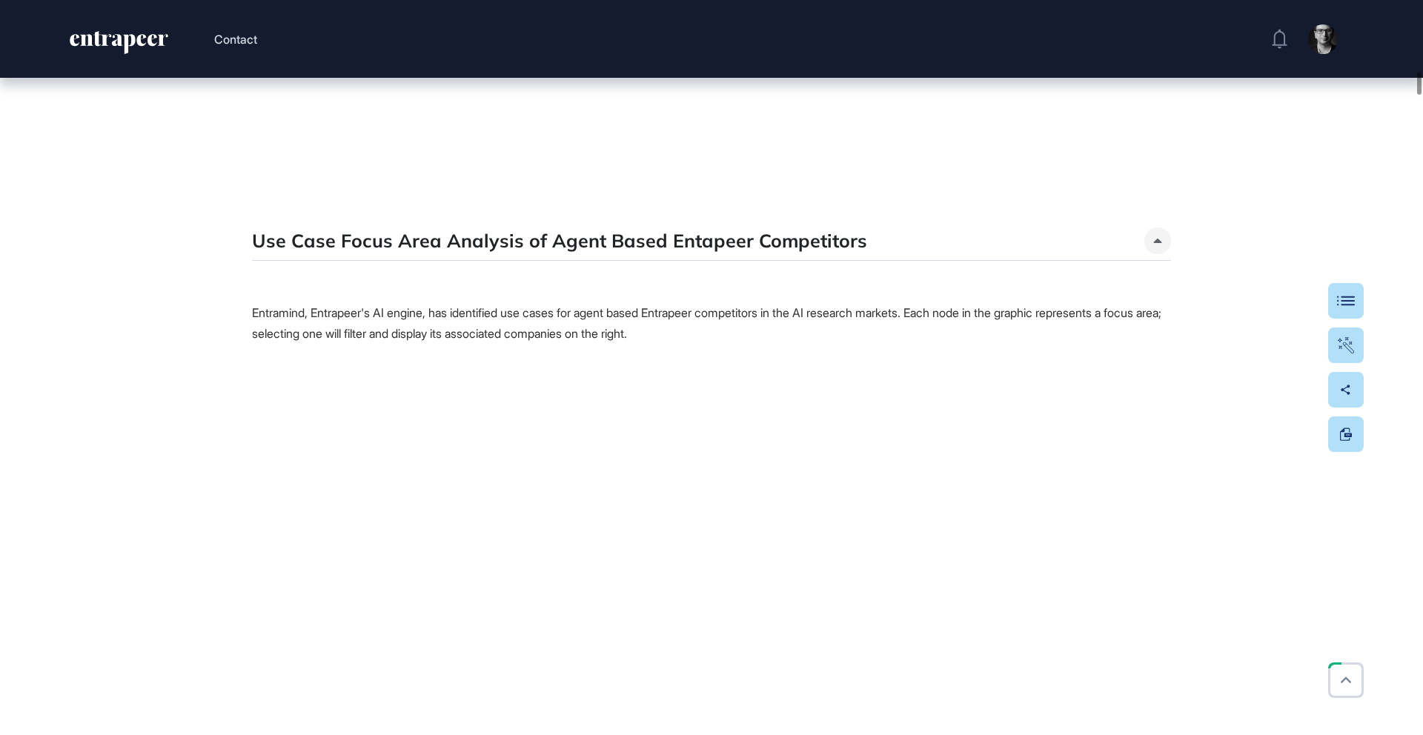
scroll to position [5272, 0]
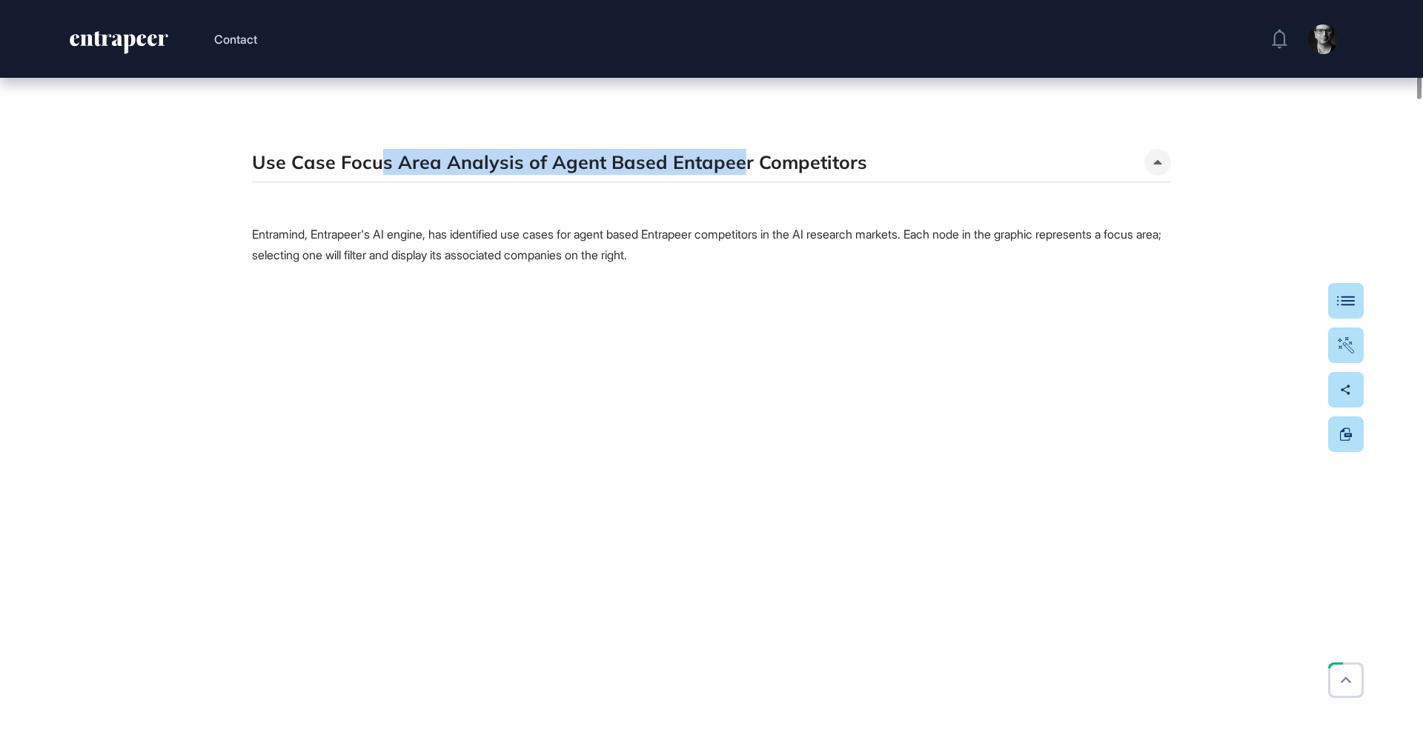
drag, startPoint x: 380, startPoint y: 203, endPoint x: 732, endPoint y: 212, distance: 352.1
click at [732, 175] on h5 "Use Case Focus Area Analysis of Agent Based Entapeer Competitors" at bounding box center [559, 162] width 615 height 26
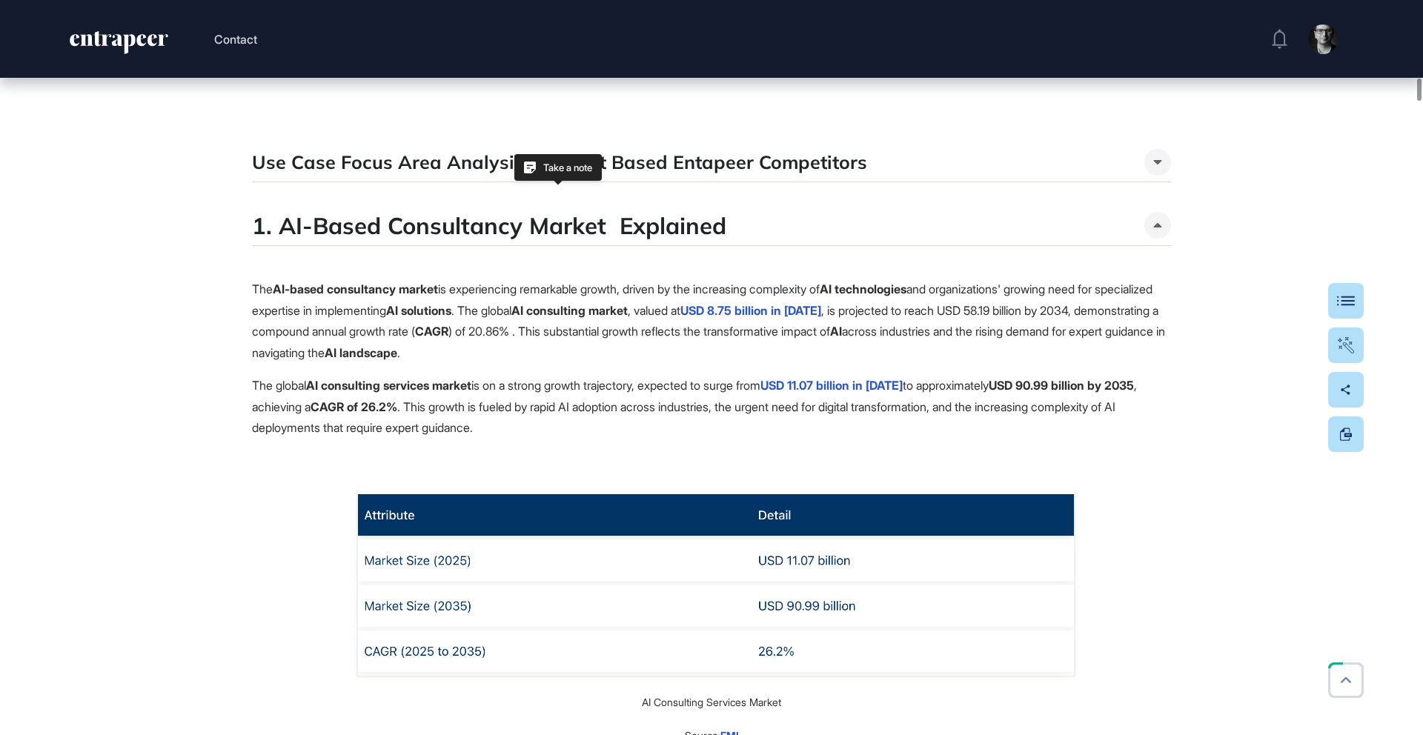
click at [756, 175] on h5 "Use Case Focus Area Analysis of Agent Based Entapeer Competitors" at bounding box center [559, 162] width 615 height 26
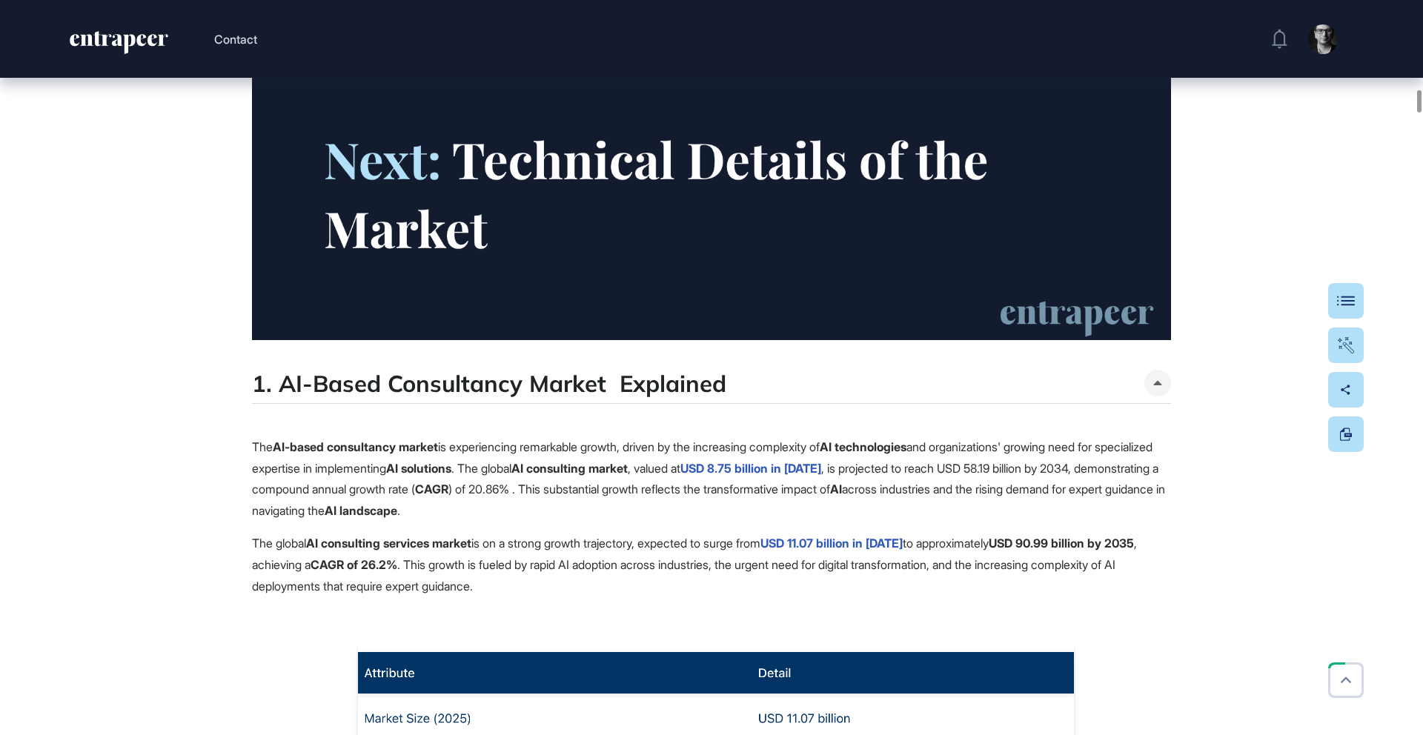
scroll to position [6236, 0]
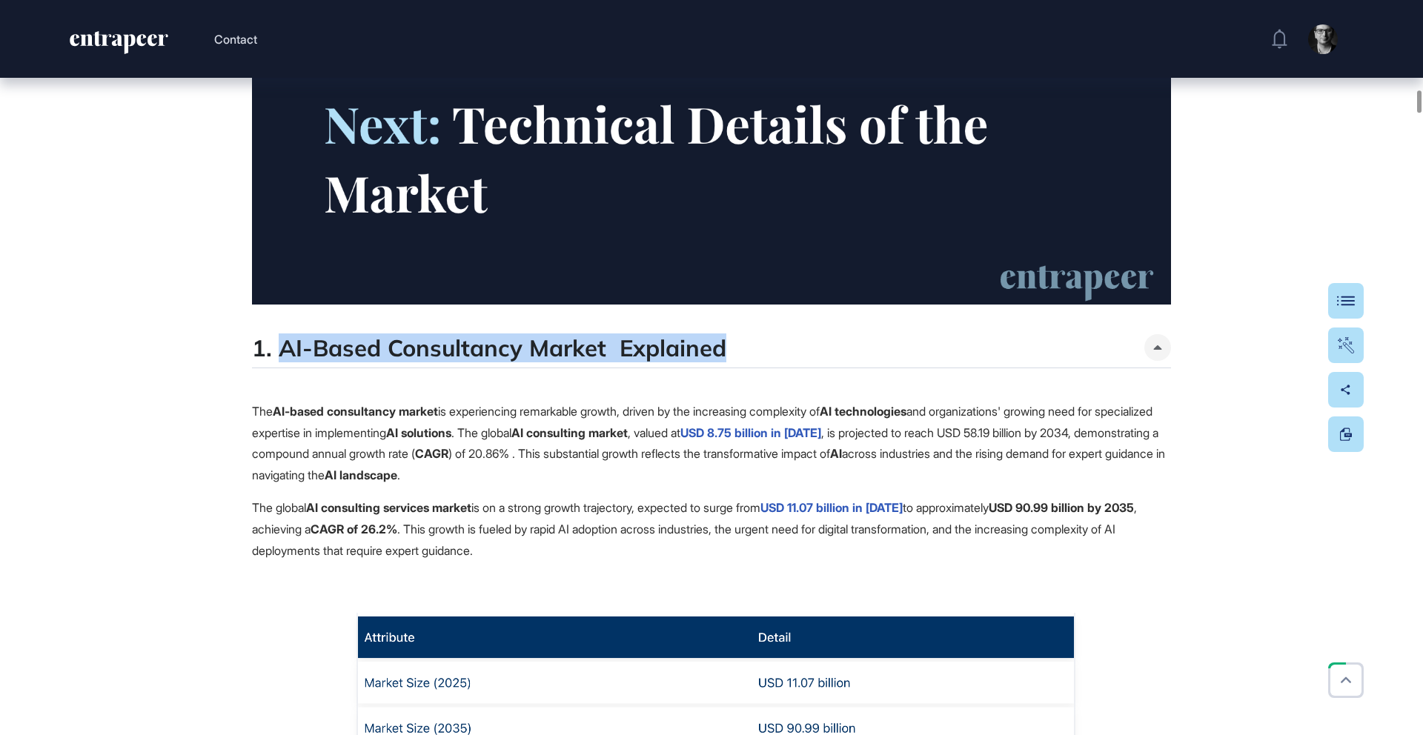
drag, startPoint x: 290, startPoint y: 384, endPoint x: 725, endPoint y: 390, distance: 434.3
click at [725, 368] on div "1. AI-Based Consultancy Market Explained" at bounding box center [711, 351] width 919 height 34
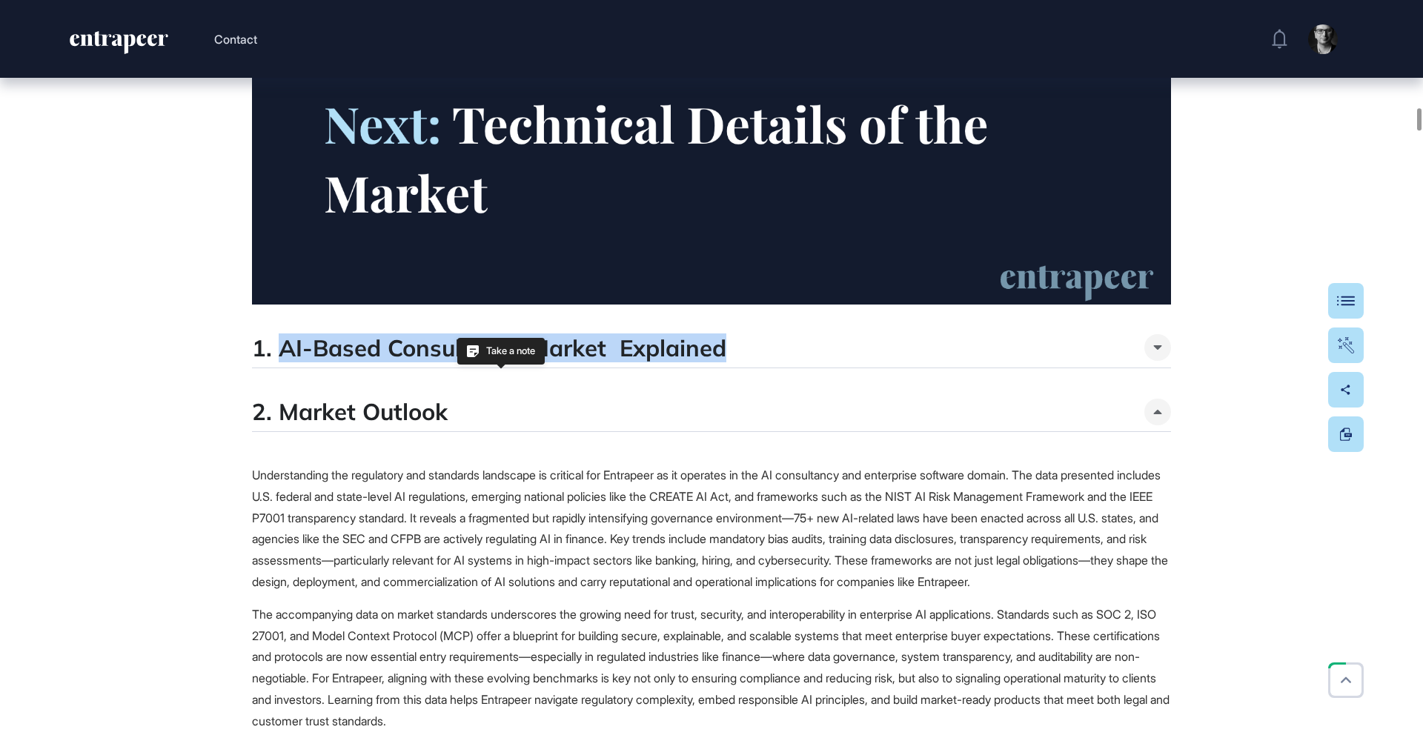
click at [676, 362] on h4 "1. AI-Based Consultancy Market Explained" at bounding box center [489, 347] width 474 height 27
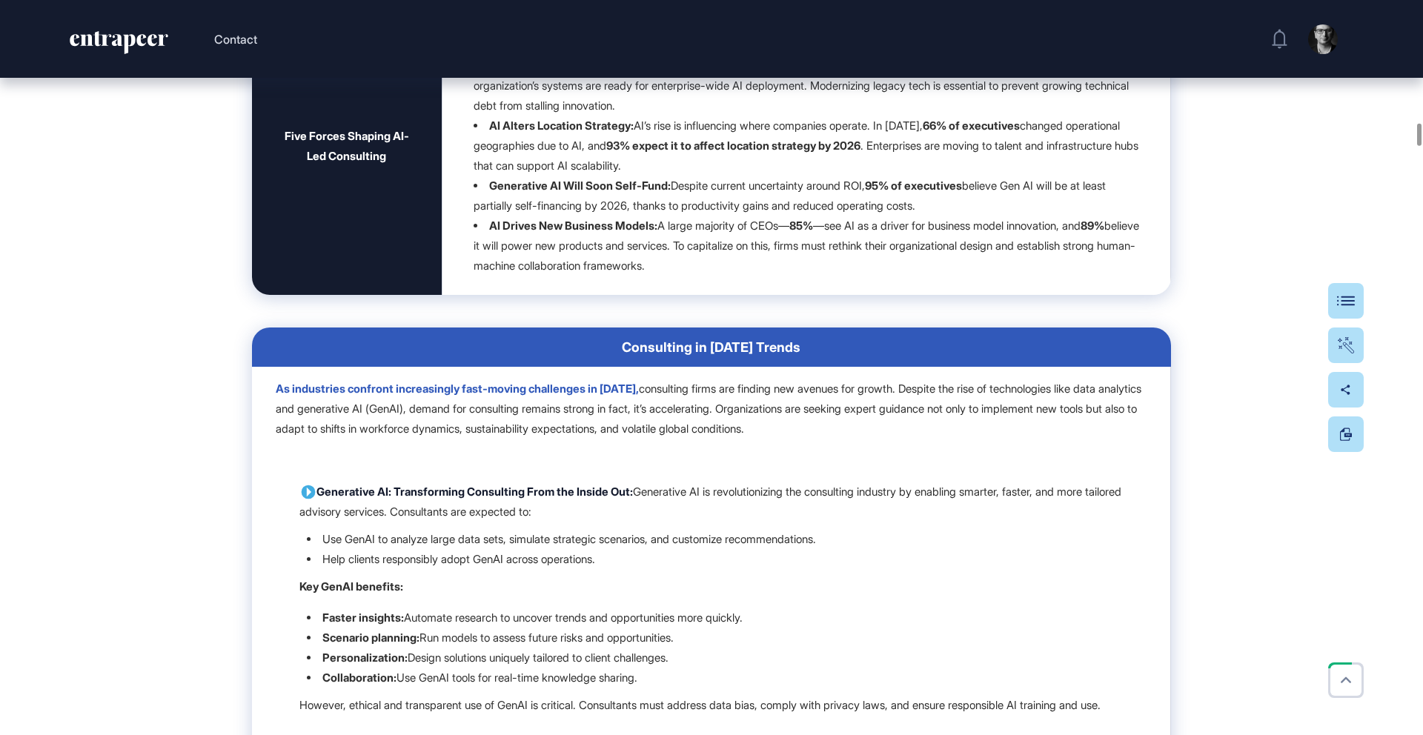
scroll to position [8675, 0]
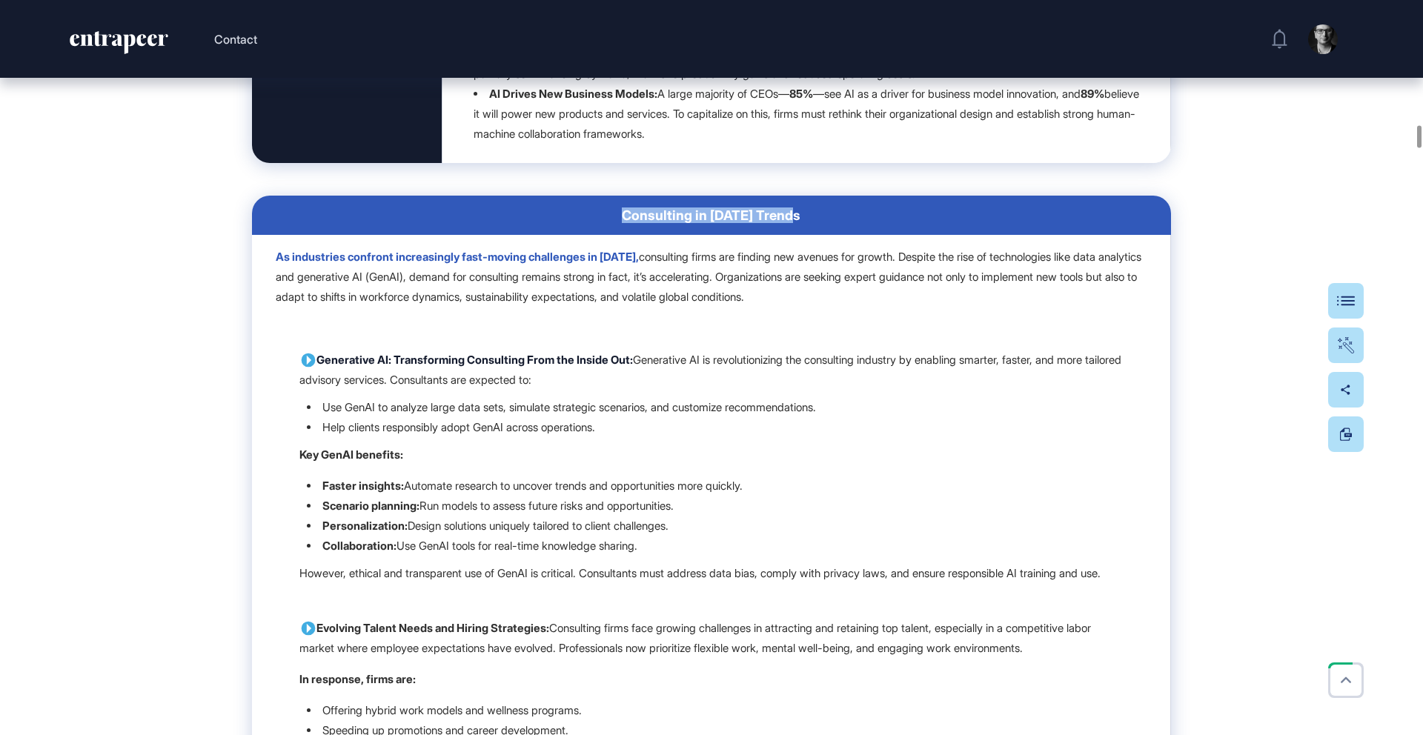
drag, startPoint x: 622, startPoint y: 288, endPoint x: 852, endPoint y: 302, distance: 230.1
click at [852, 235] on th "Consulting in [DATE] Trends" at bounding box center [711, 215] width 919 height 39
click at [830, 307] on div "As industries confront increasingly fast-moving challenges in [DATE], consultin…" at bounding box center [711, 277] width 871 height 60
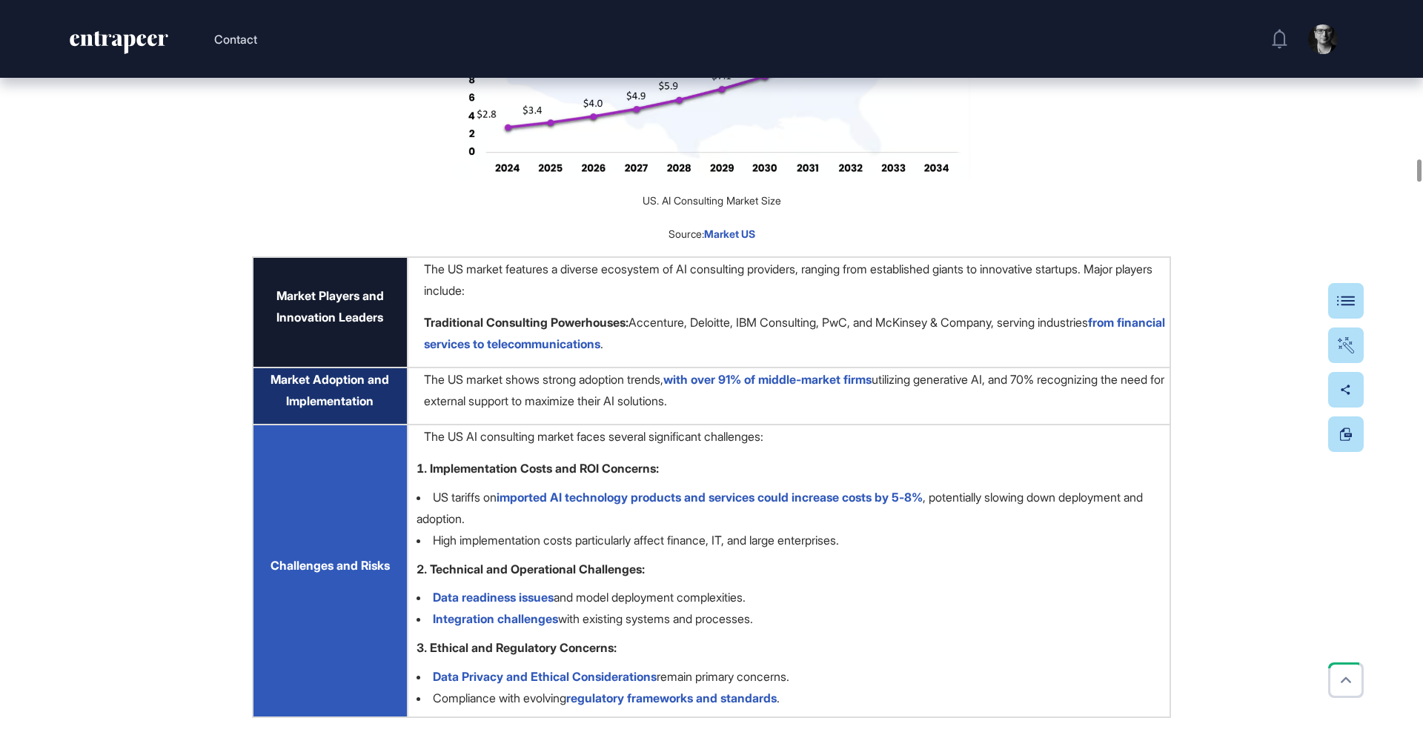
scroll to position [11242, 0]
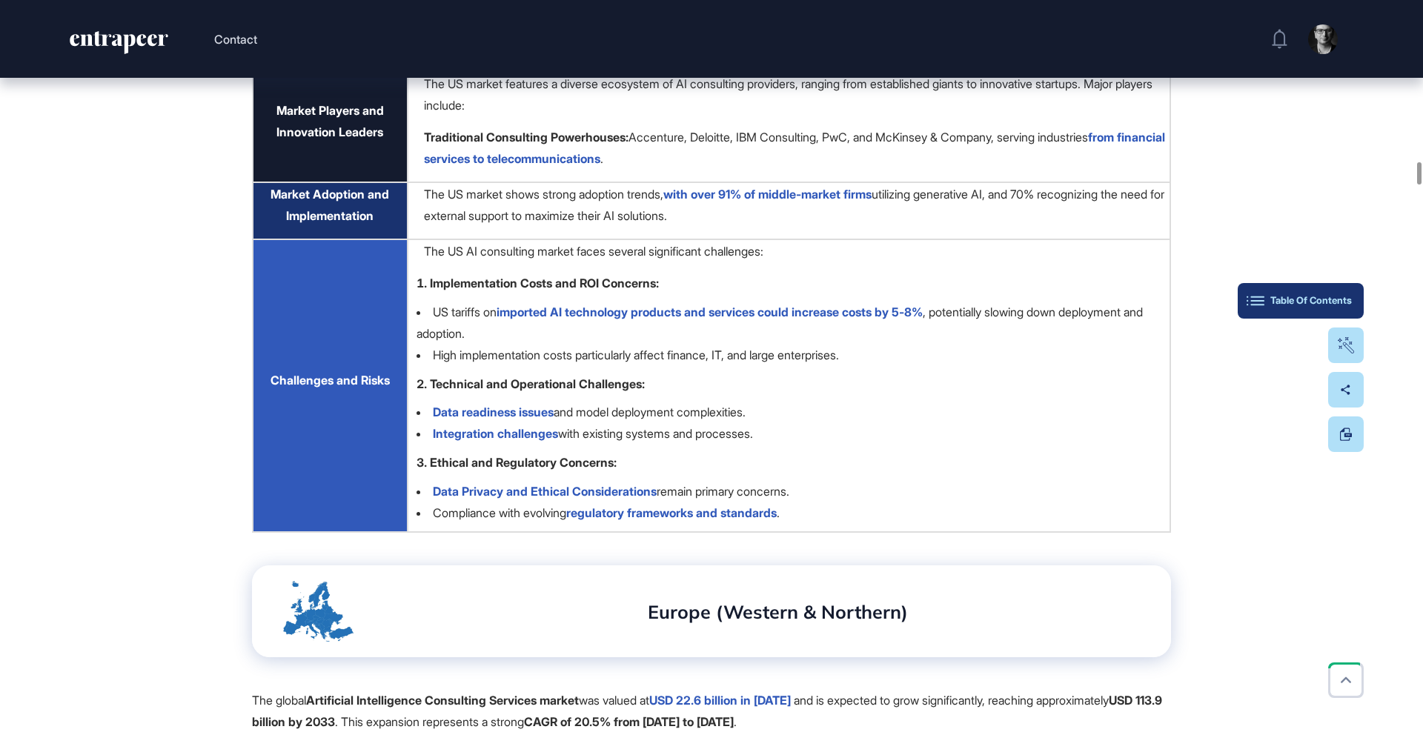
click at [1334, 303] on div "Table Of Contents" at bounding box center [1300, 301] width 102 height 12
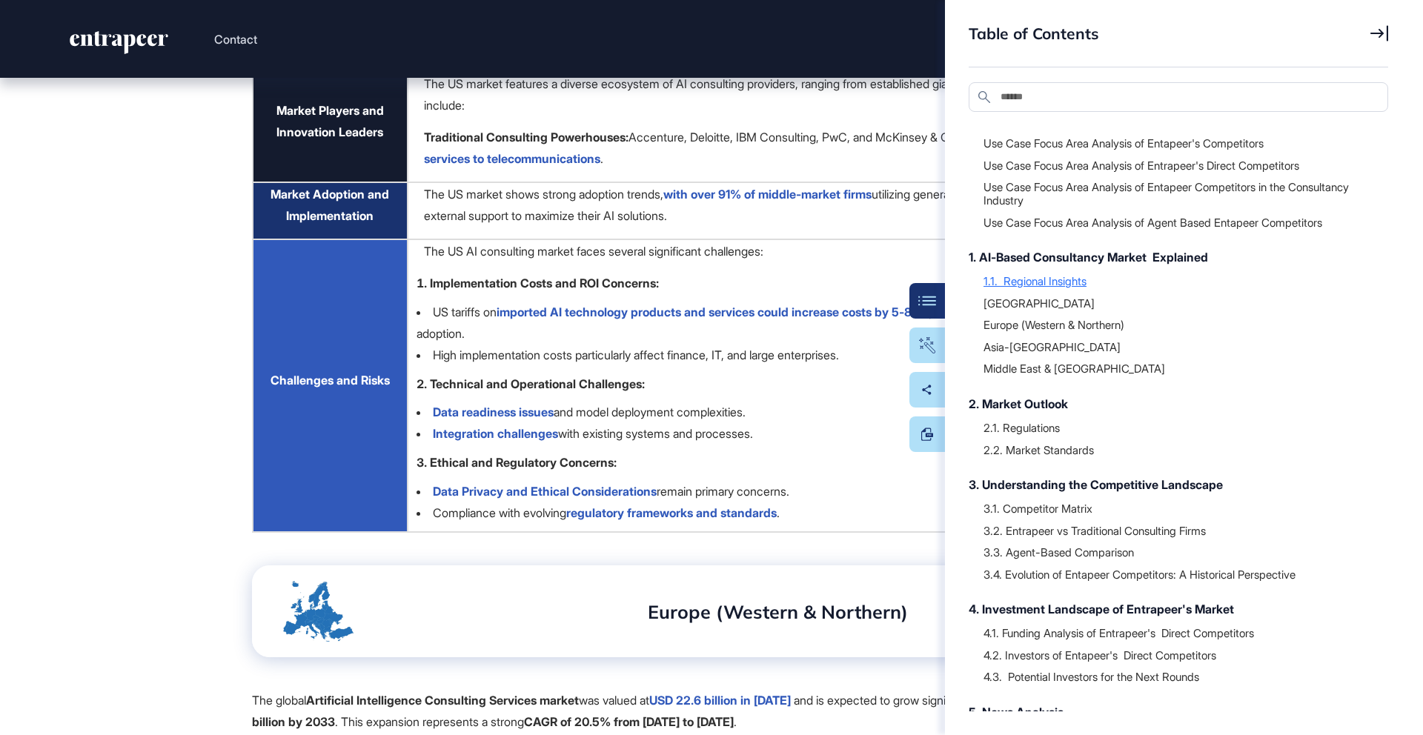
scroll to position [29, 0]
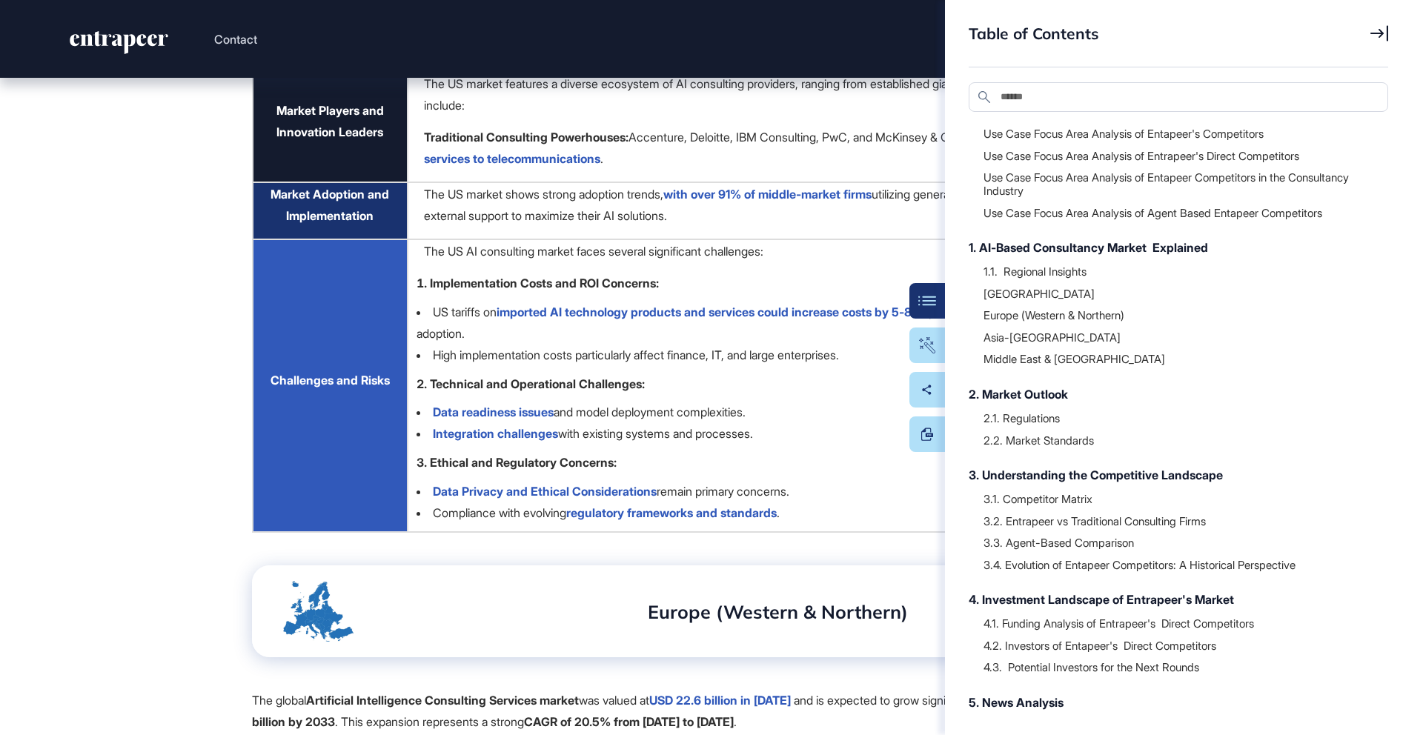
click at [774, 182] on td "The US market features a diverse ecosystem of AI consulting providers, ranging …" at bounding box center [789, 127] width 762 height 110
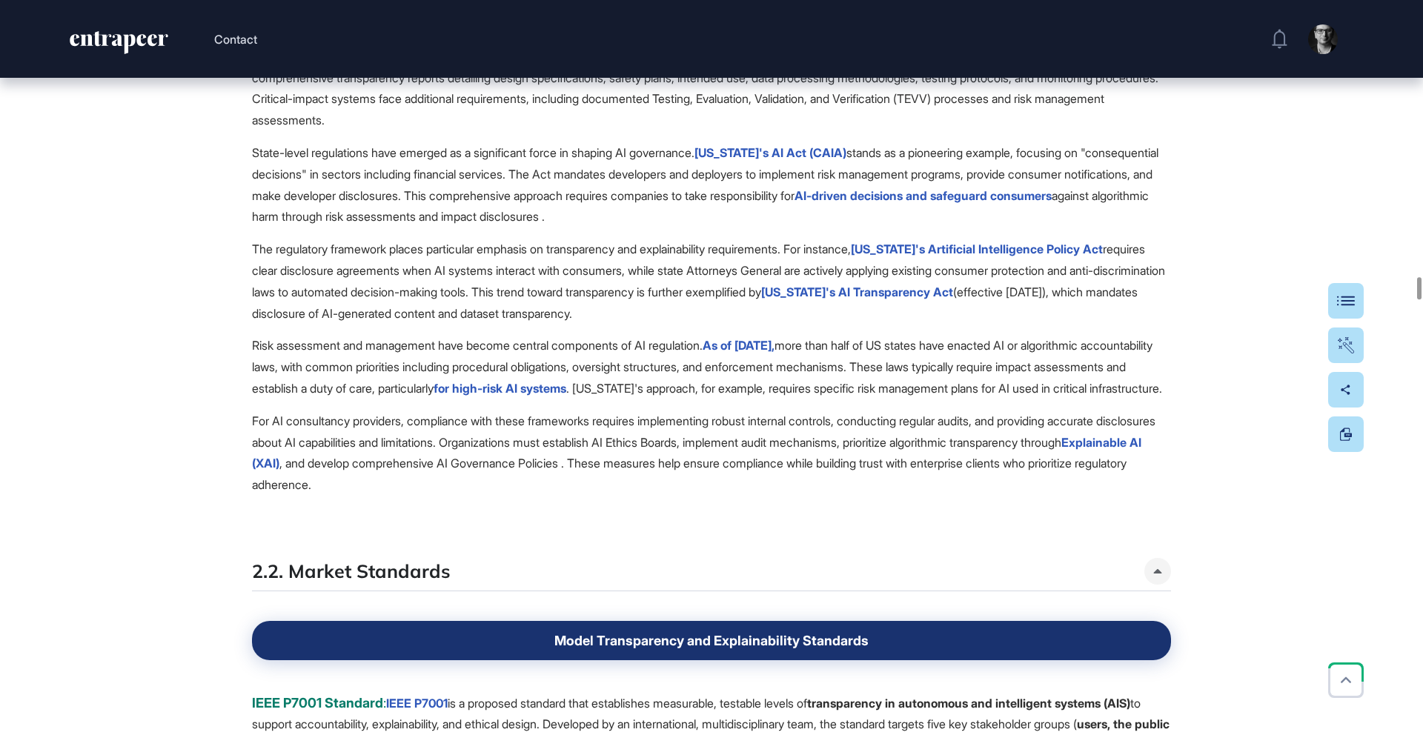
scroll to position [19437, 0]
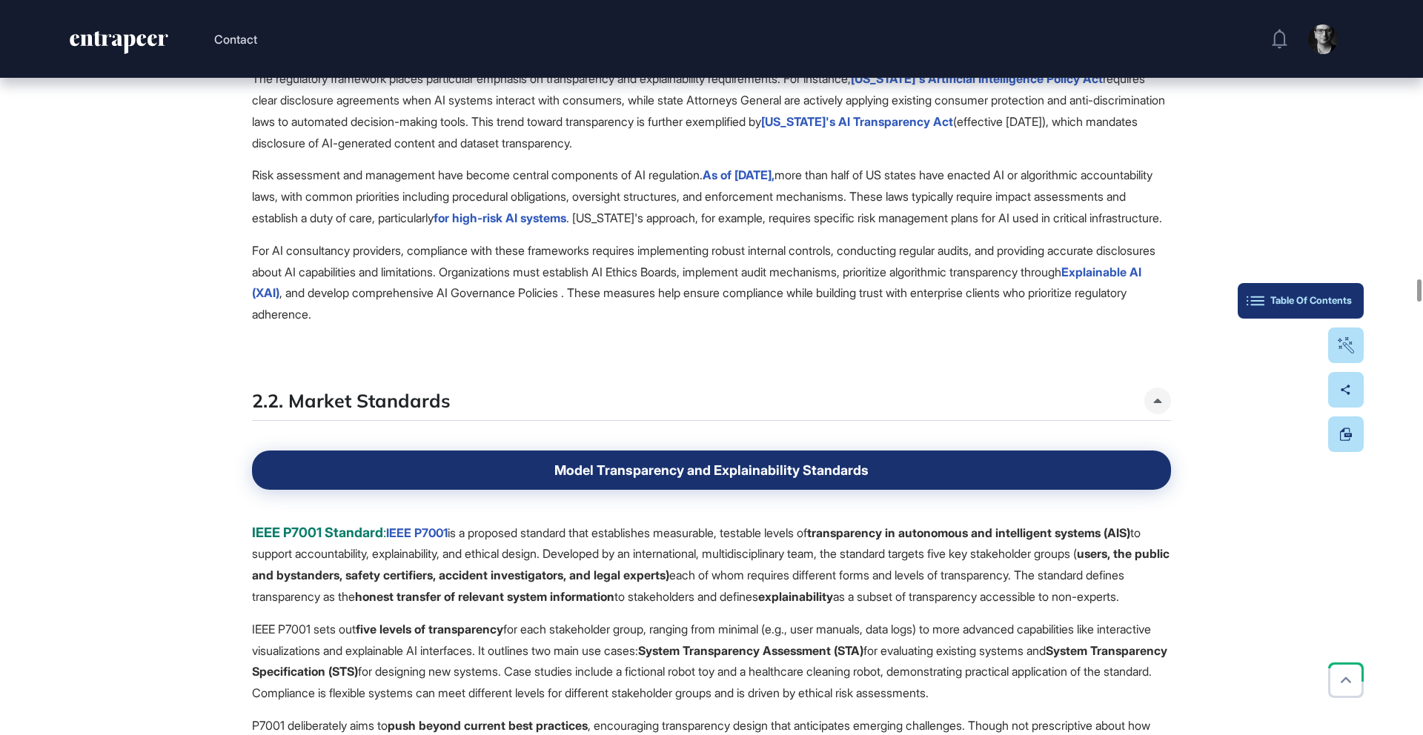
click at [1340, 300] on div "Table Of Contents" at bounding box center [1300, 301] width 102 height 12
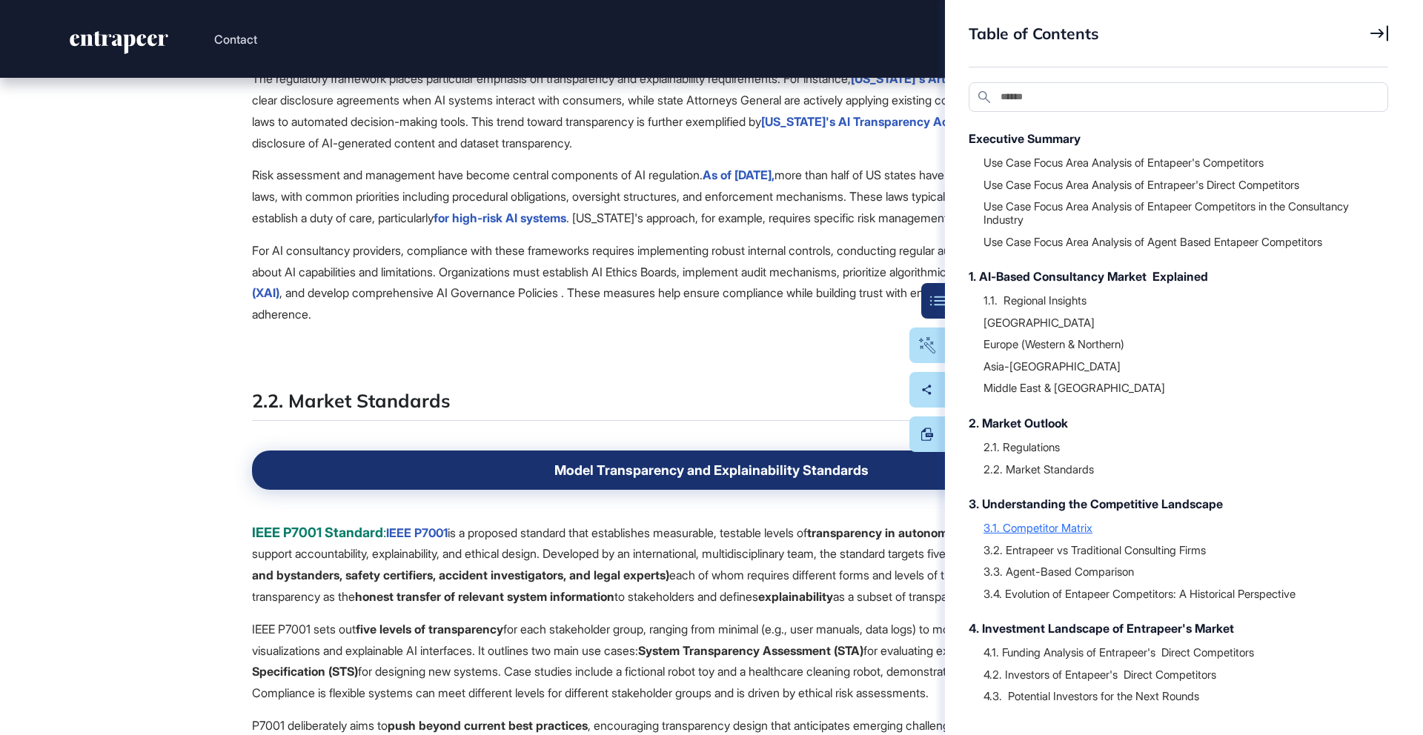
scroll to position [110, 0]
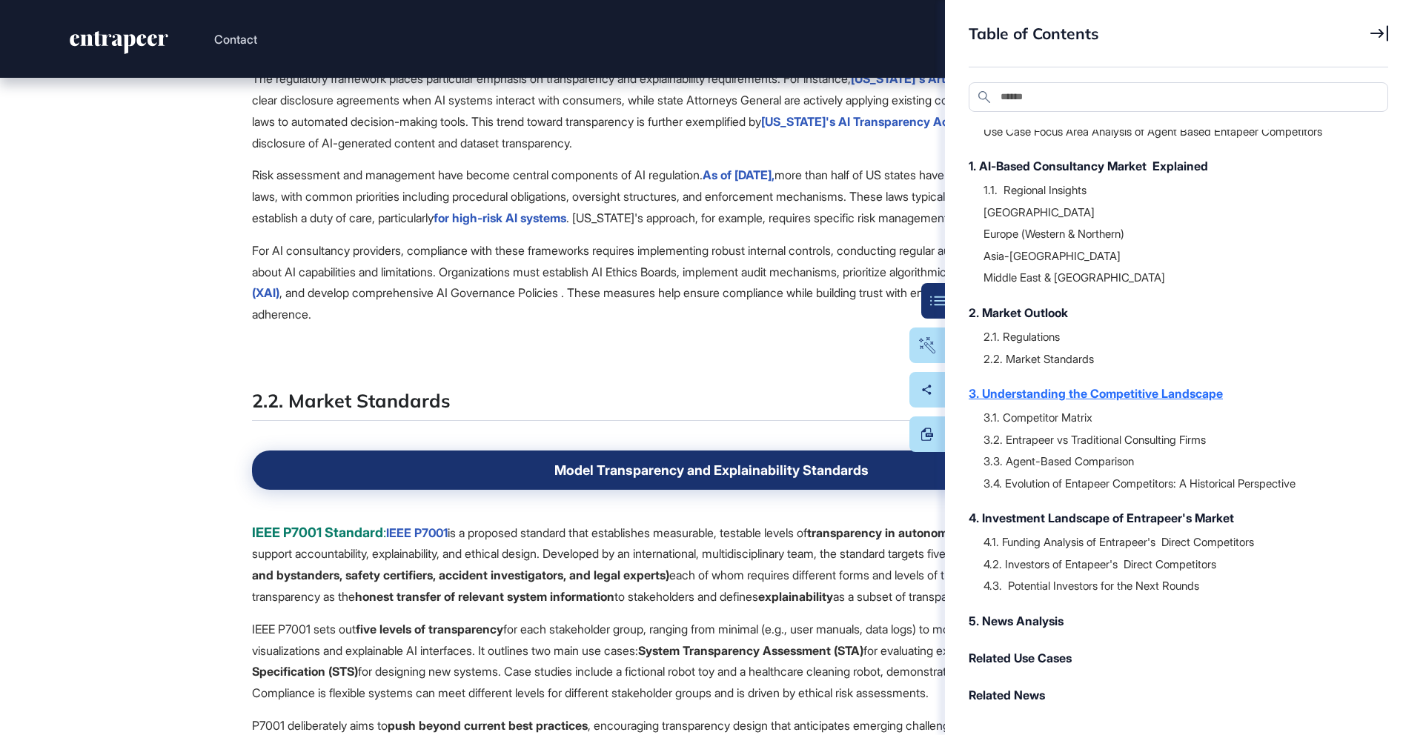
click at [1094, 396] on div "3. Understanding the Competitive Landscape" at bounding box center [1170, 394] width 405 height 18
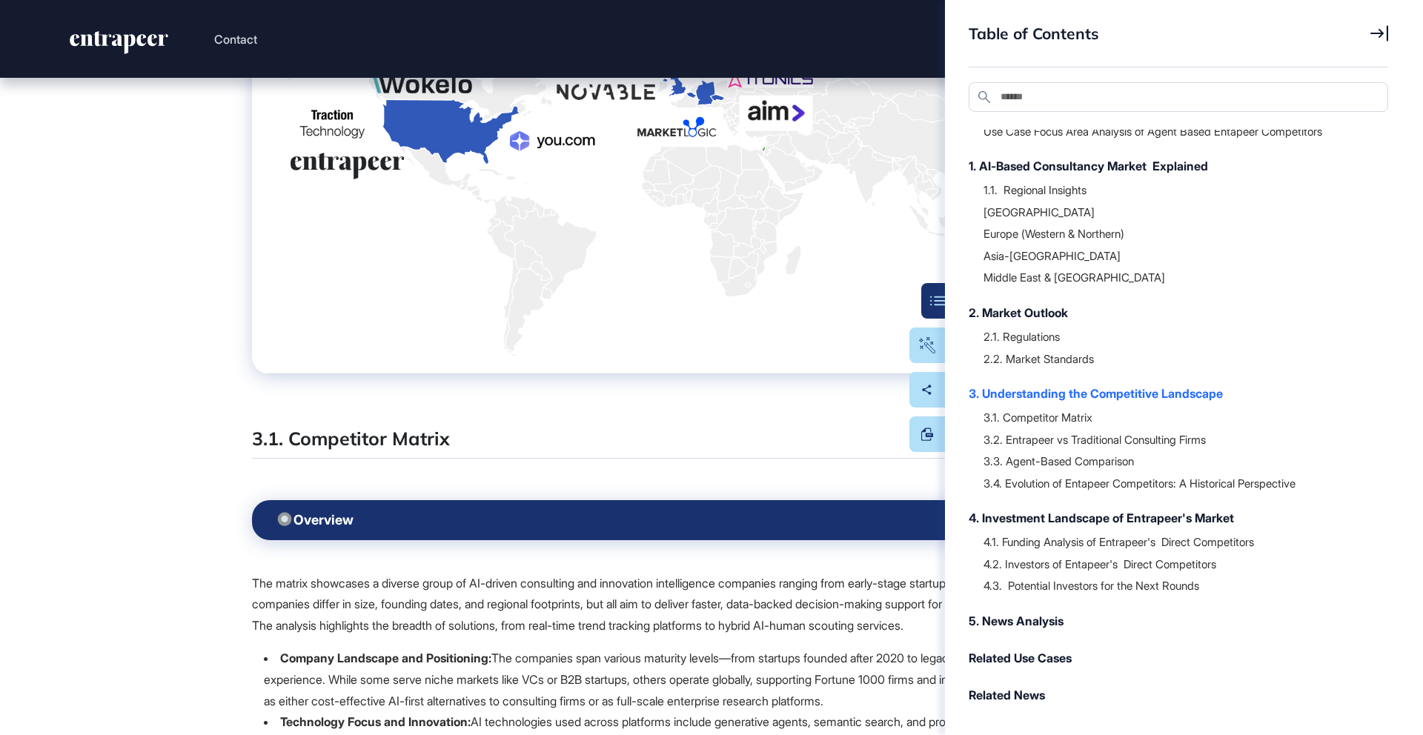
scroll to position [22658, 0]
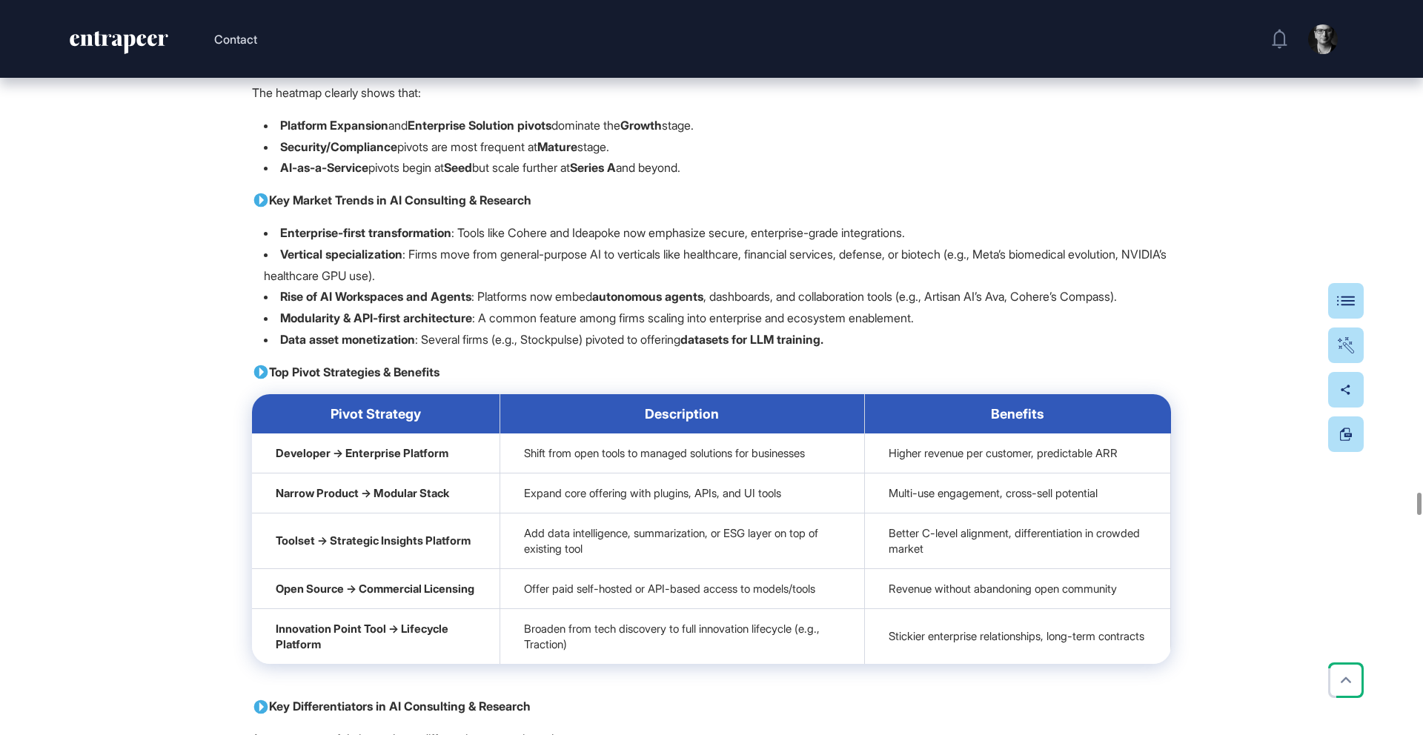
scroll to position [34364, 0]
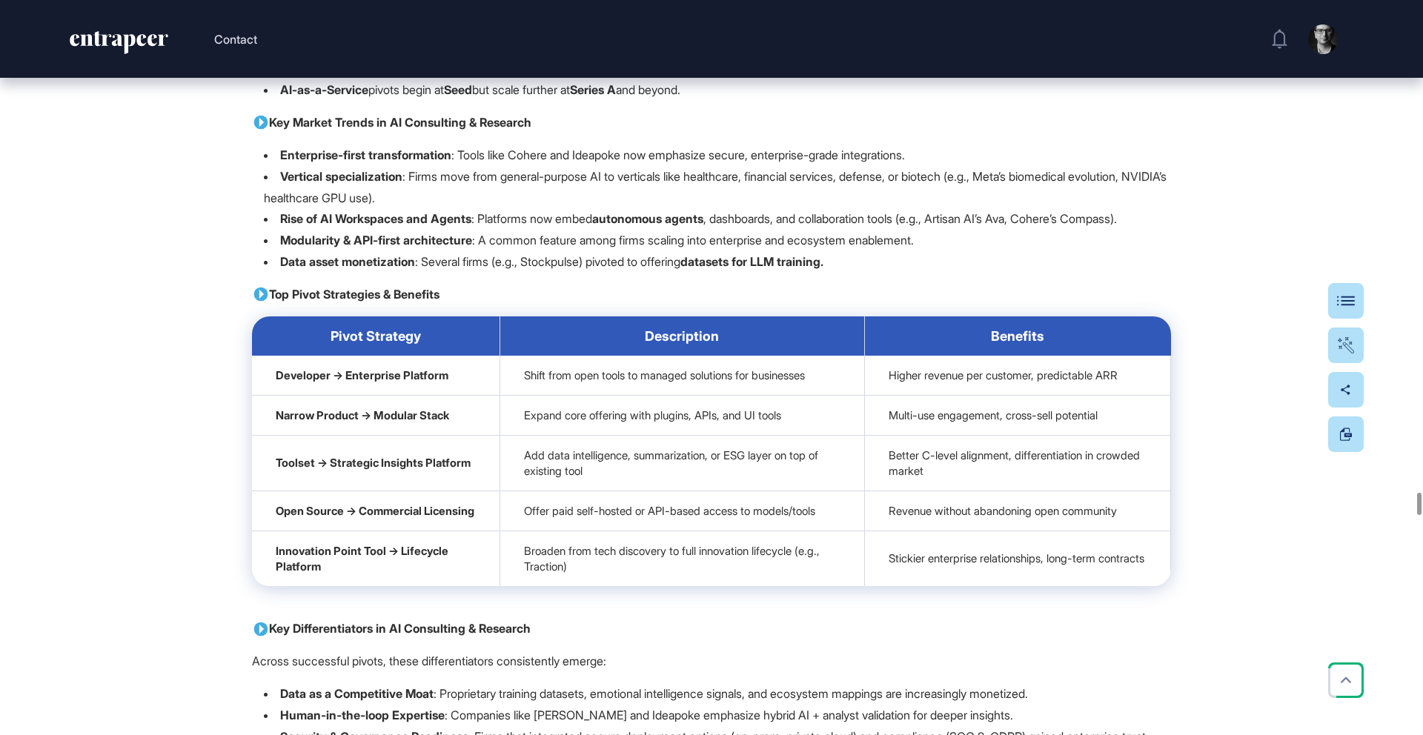
drag, startPoint x: 471, startPoint y: 434, endPoint x: 654, endPoint y: 439, distance: 183.1
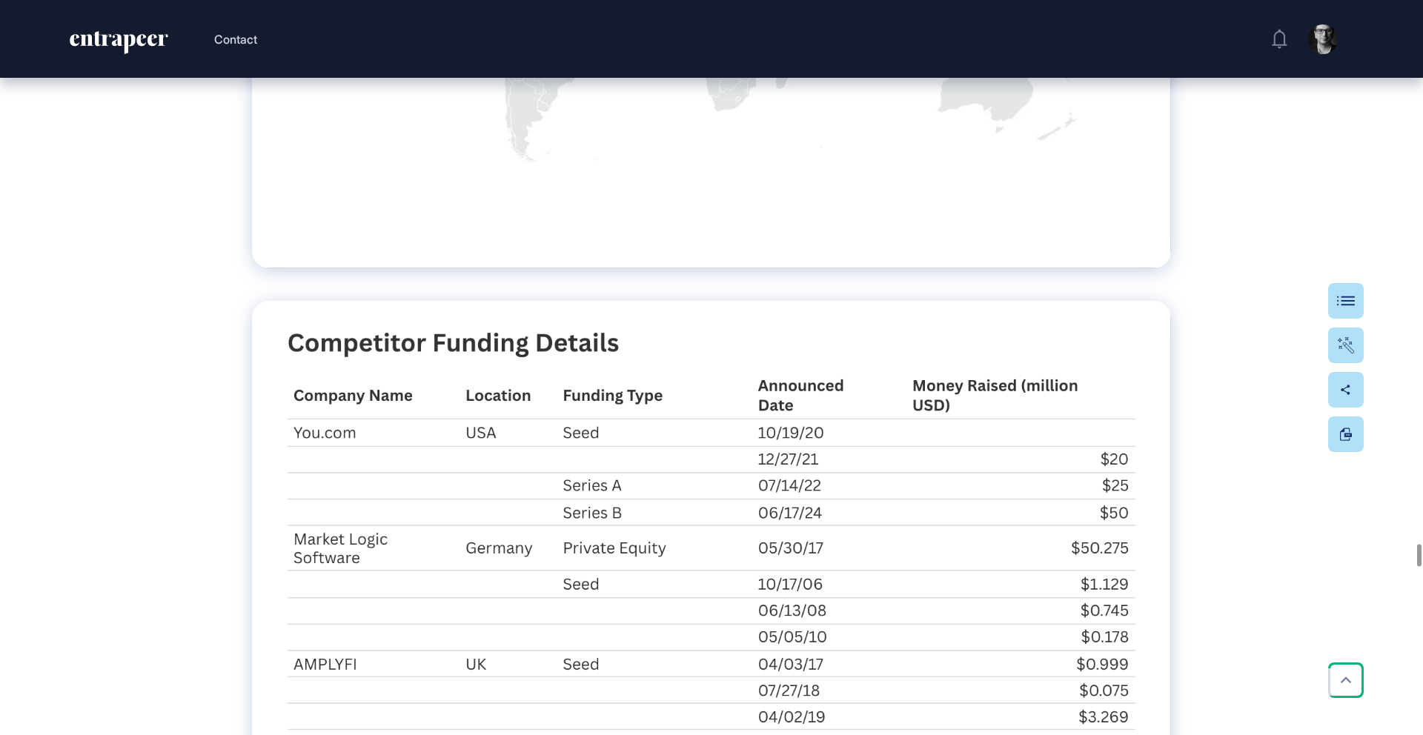
scroll to position [38224, 0]
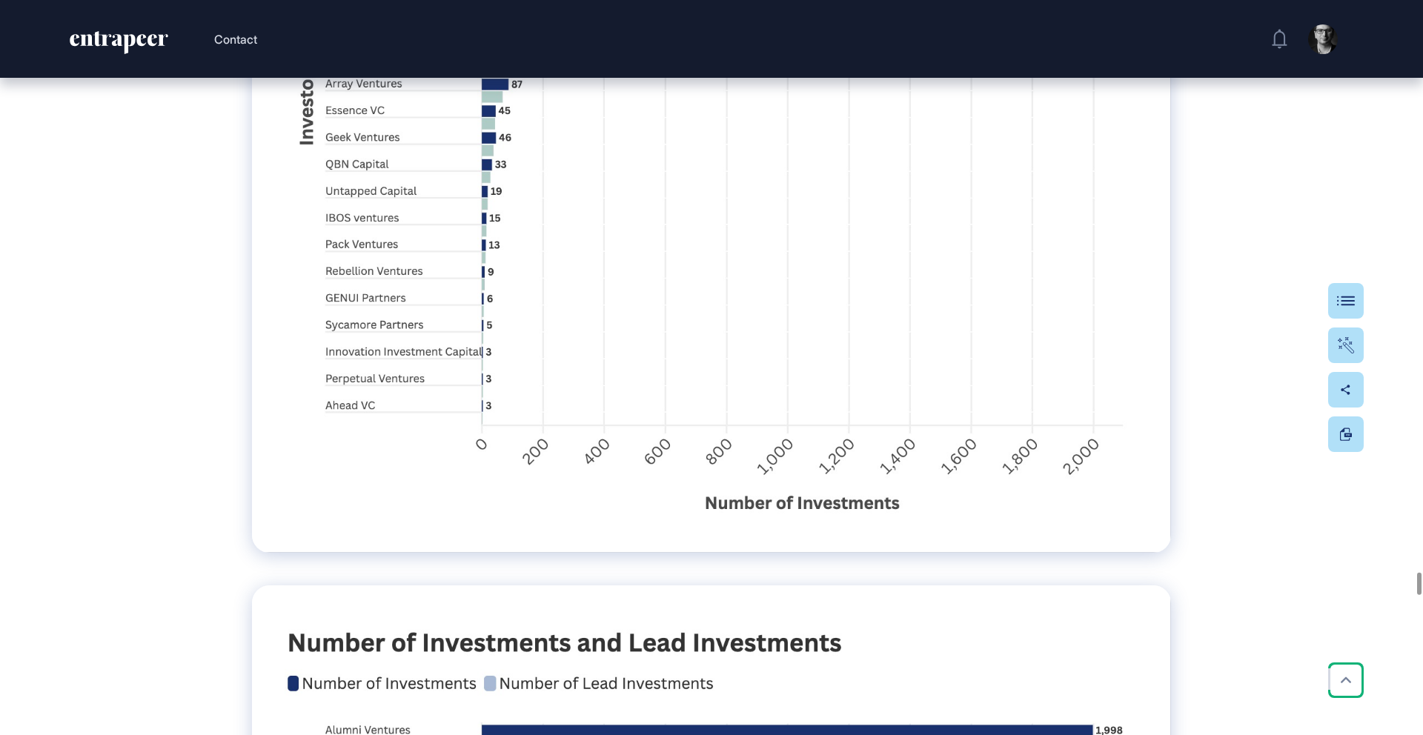
scroll to position [39736, 0]
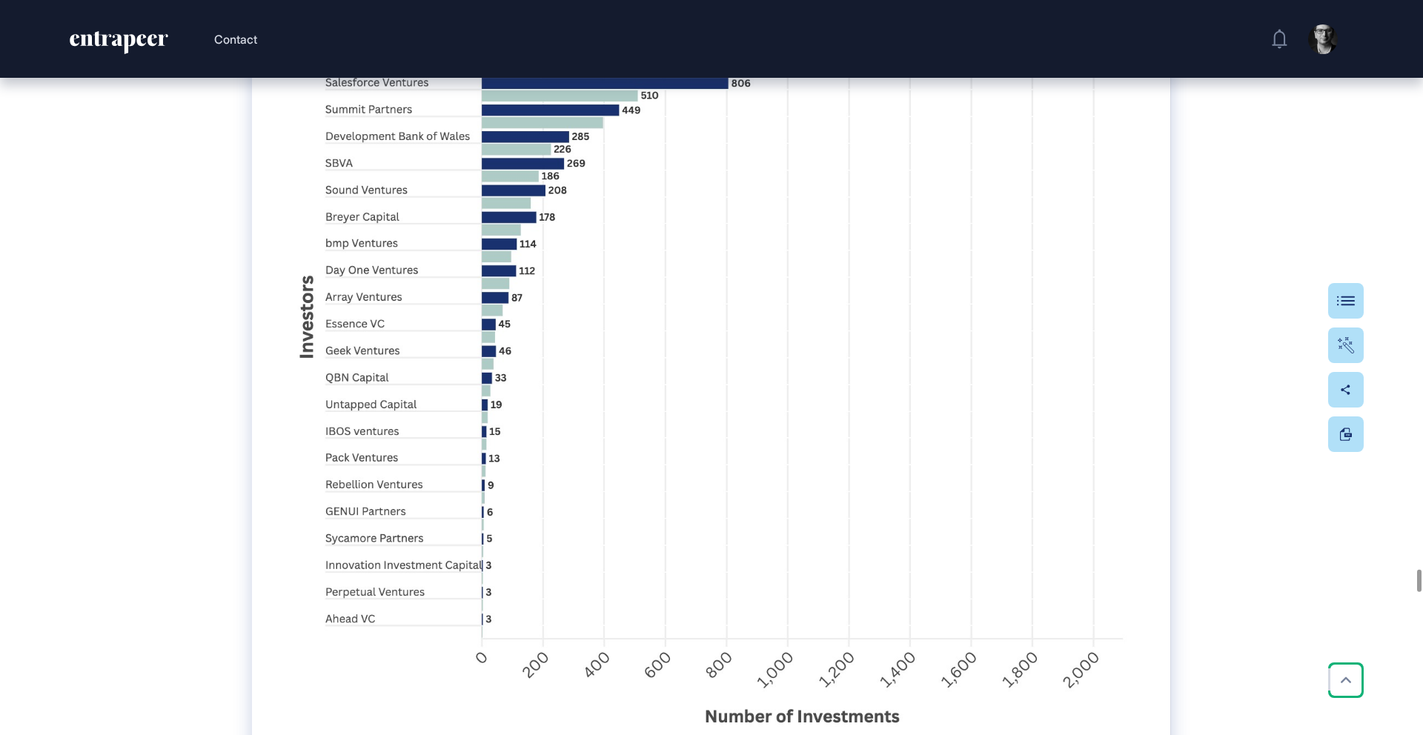
drag, startPoint x: 370, startPoint y: 166, endPoint x: 639, endPoint y: 173, distance: 269.1
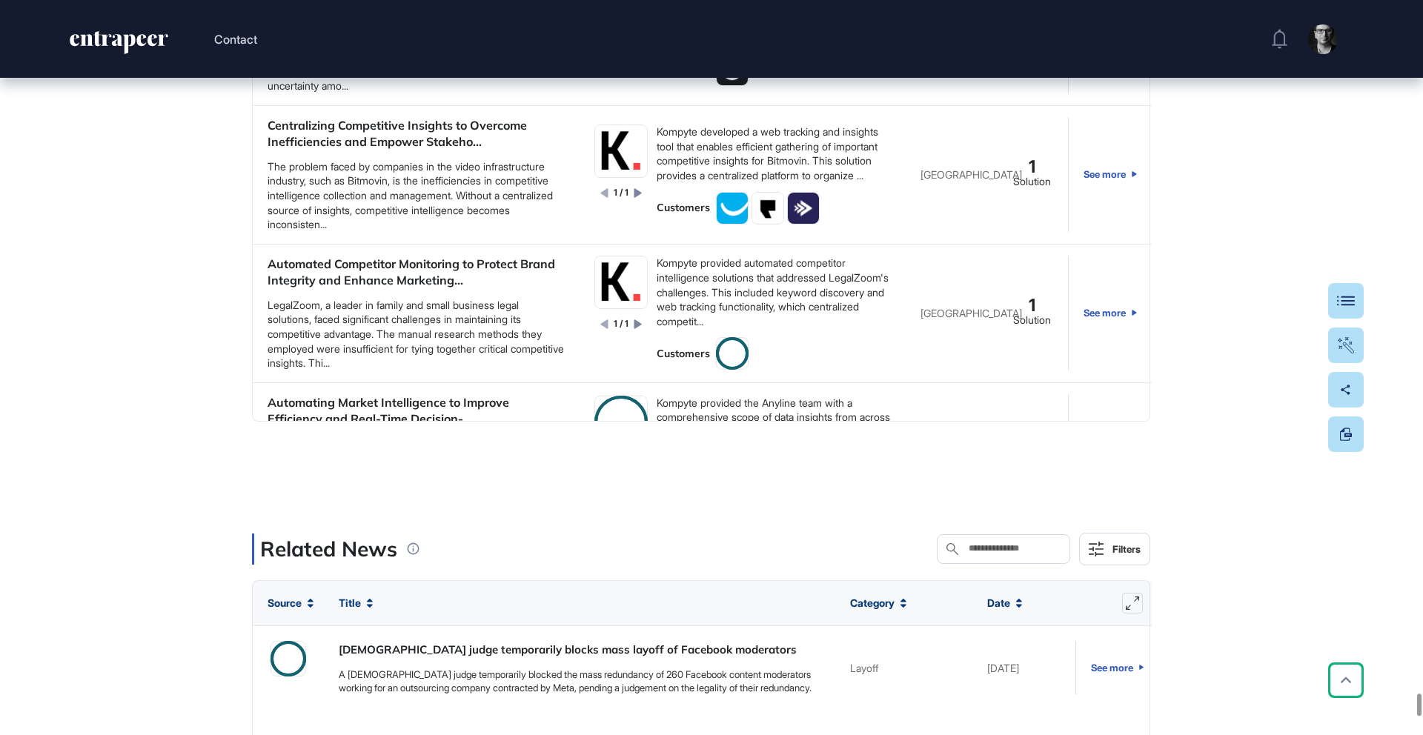
scroll to position [48431, 0]
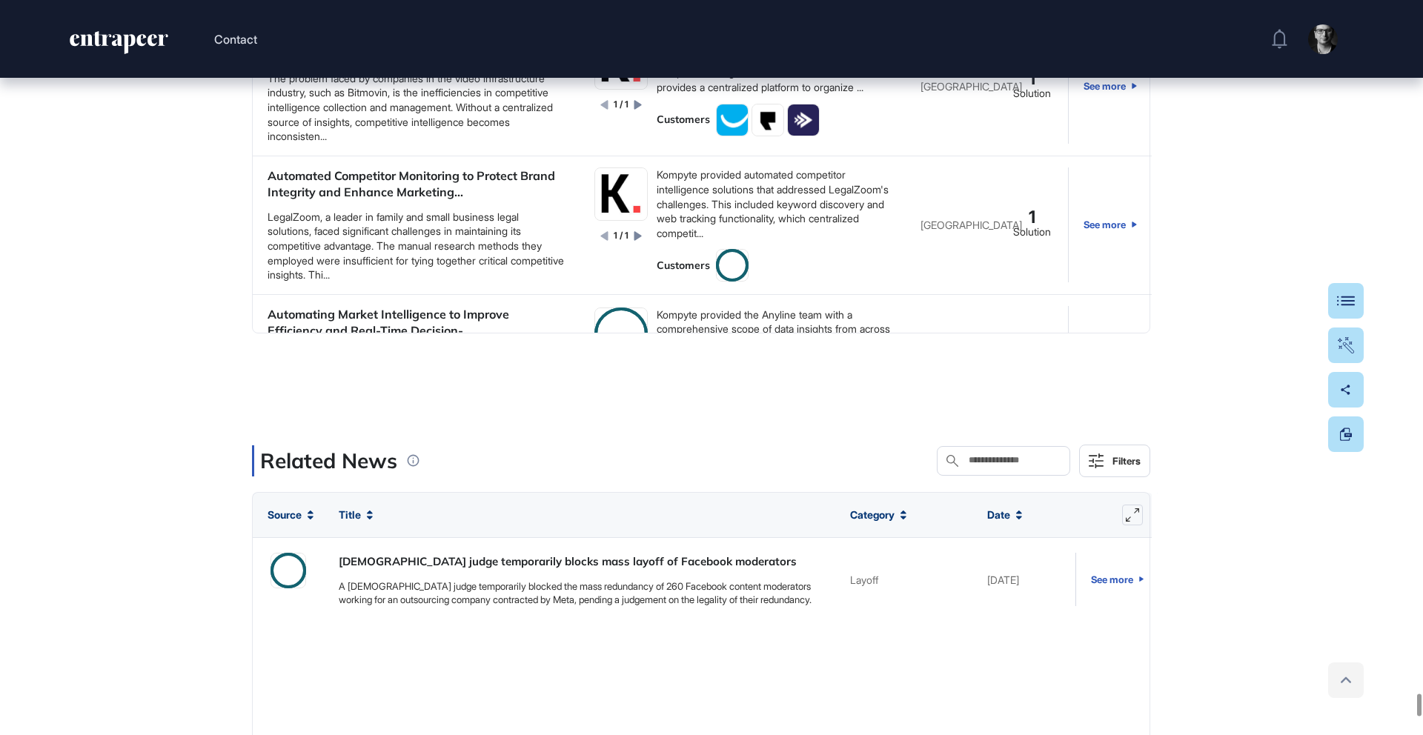
click at [1355, 680] on icon at bounding box center [1345, 679] width 21 height 21
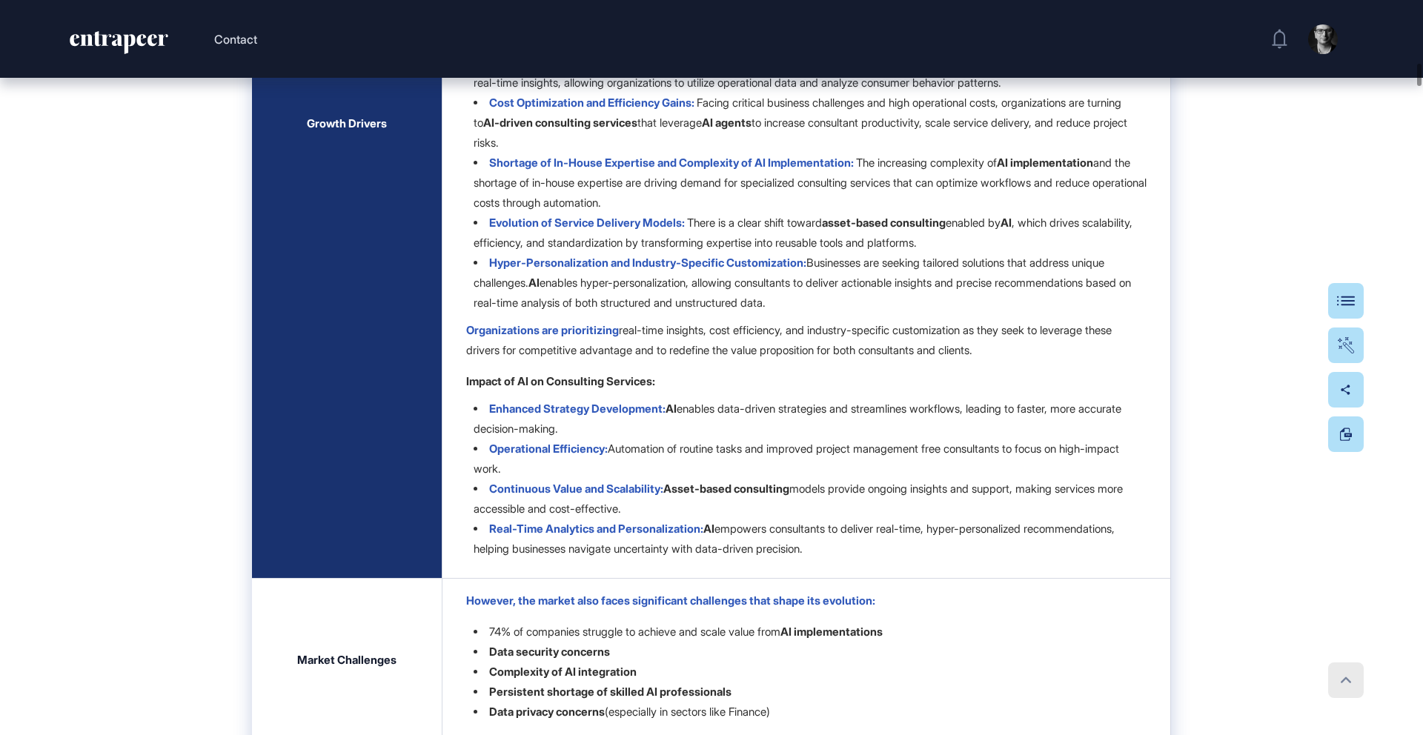
scroll to position [0, 0]
